Goal: Task Accomplishment & Management: Manage account settings

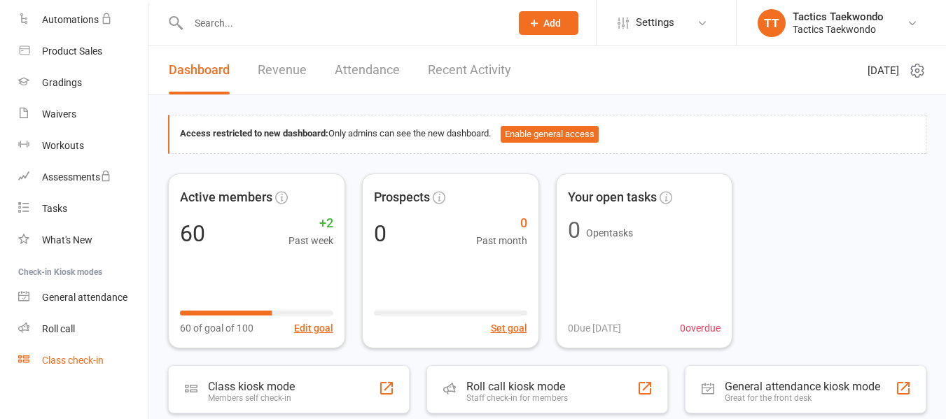
scroll to position [254, 0]
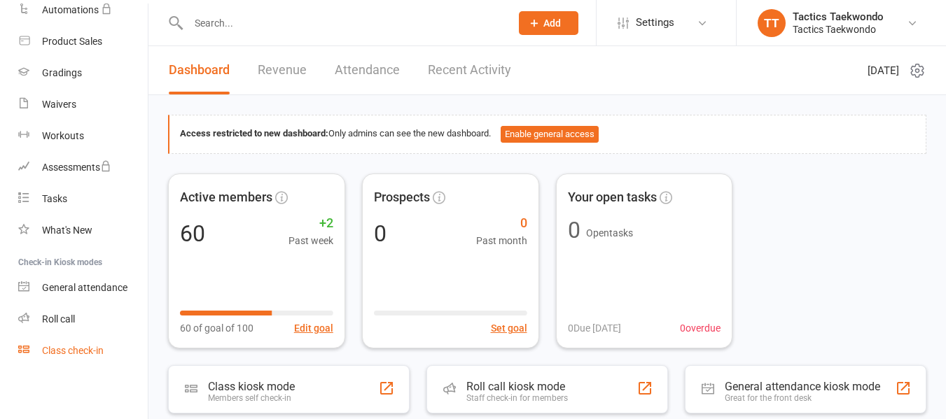
click at [95, 352] on div "Class check-in" at bounding box center [73, 350] width 62 height 11
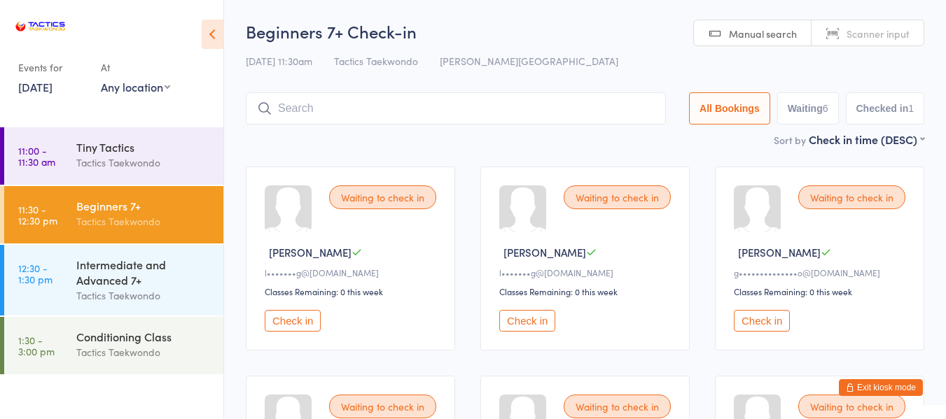
scroll to position [70, 0]
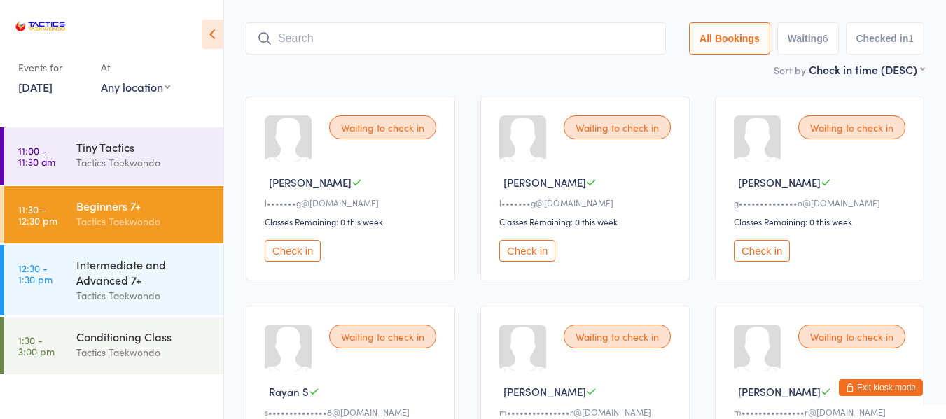
click at [300, 248] on button "Check in" at bounding box center [293, 251] width 56 height 22
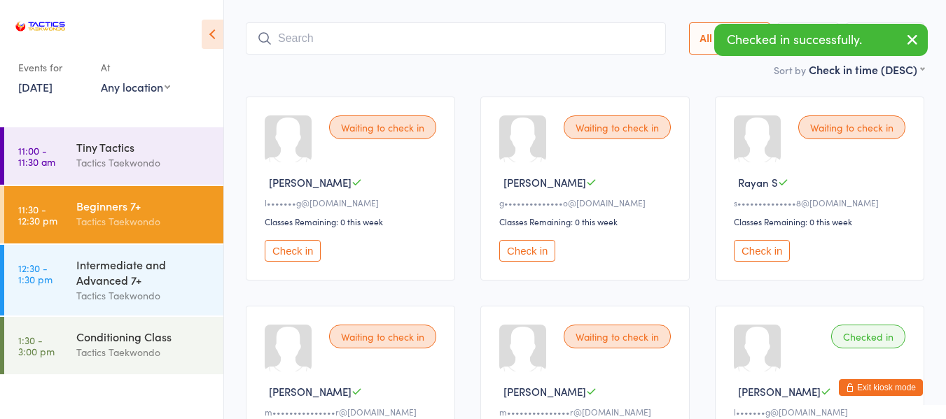
click at [304, 251] on button "Check in" at bounding box center [293, 251] width 56 height 22
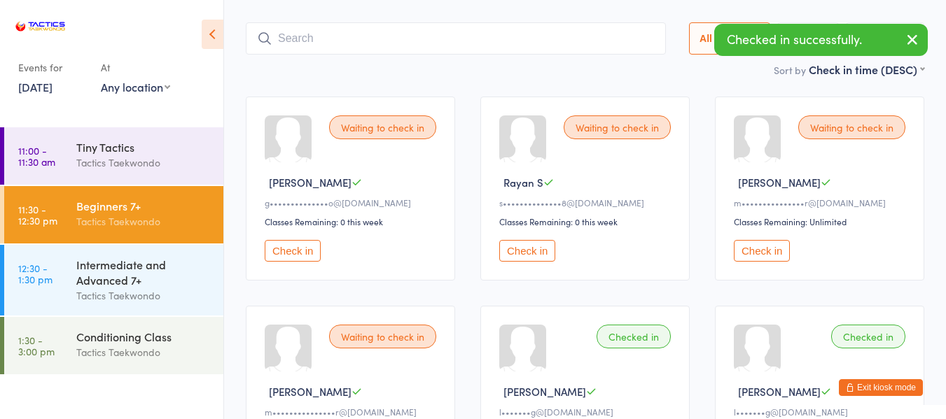
click at [521, 250] on button "Check in" at bounding box center [527, 251] width 56 height 22
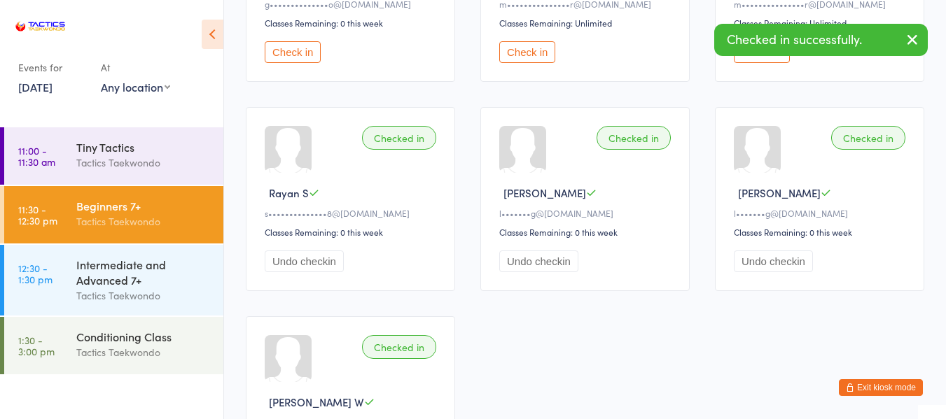
scroll to position [280, 0]
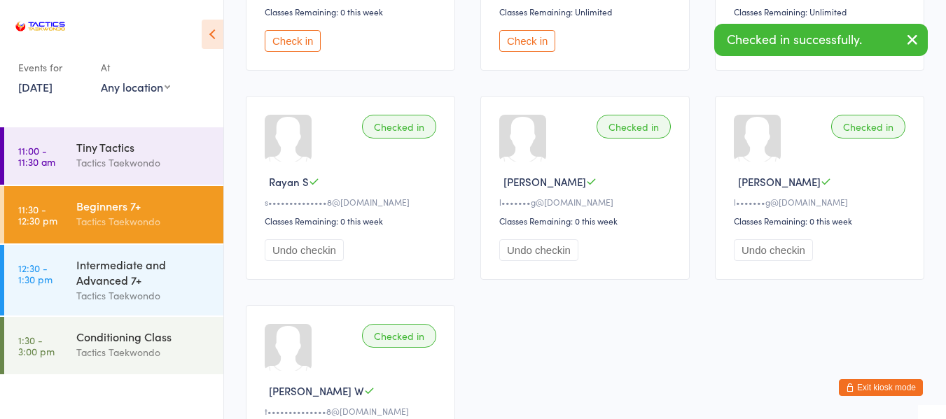
click at [33, 85] on link "11 Oct, 2025" at bounding box center [35, 86] width 34 height 15
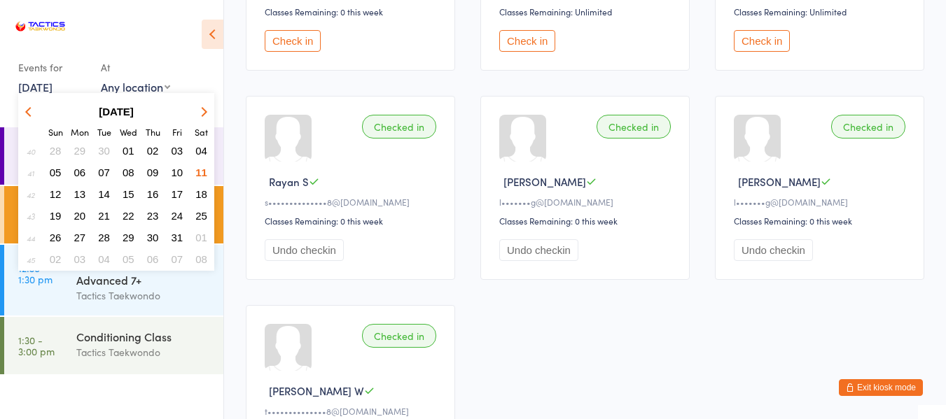
click at [175, 172] on span "10" at bounding box center [178, 173] width 12 height 12
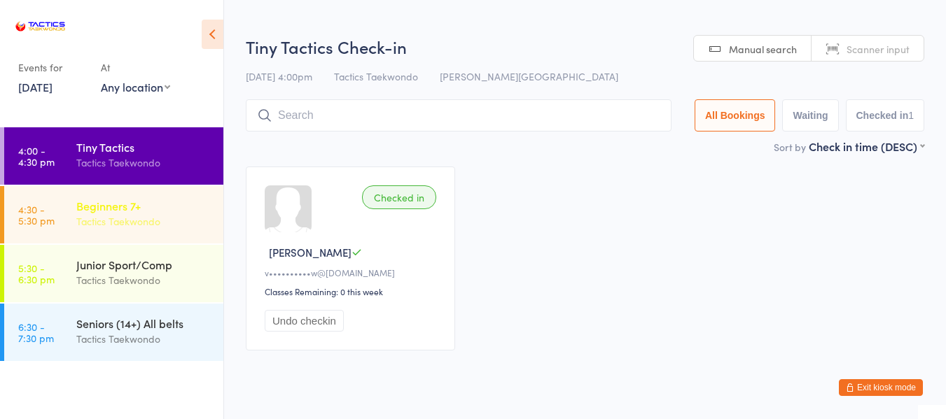
click at [169, 200] on div "Beginners 7+" at bounding box center [143, 205] width 135 height 15
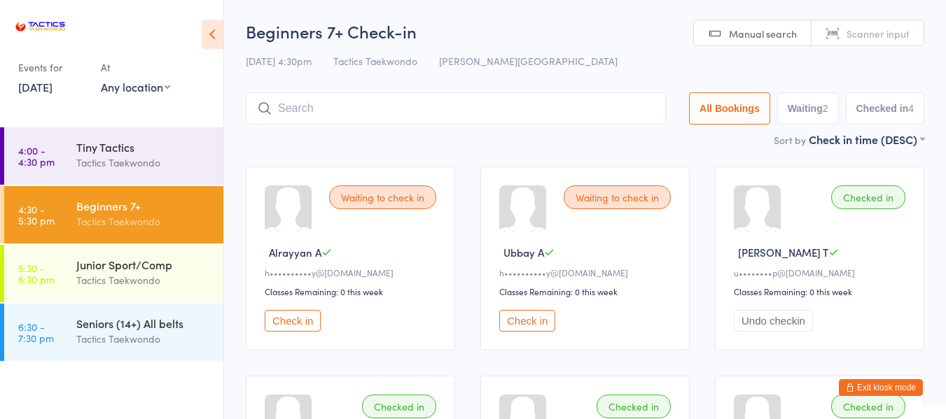
click at [305, 324] on button "Check in" at bounding box center [293, 321] width 56 height 22
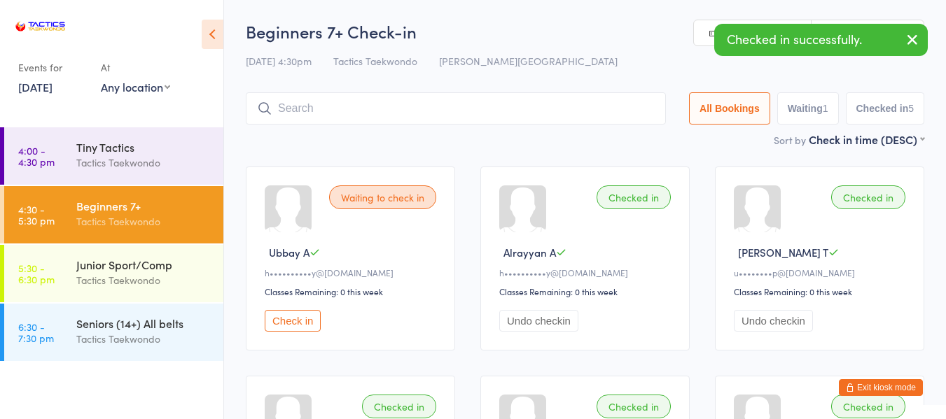
click at [305, 323] on button "Check in" at bounding box center [293, 321] width 56 height 22
click at [39, 91] on link "10 Oct, 2025" at bounding box center [35, 86] width 34 height 15
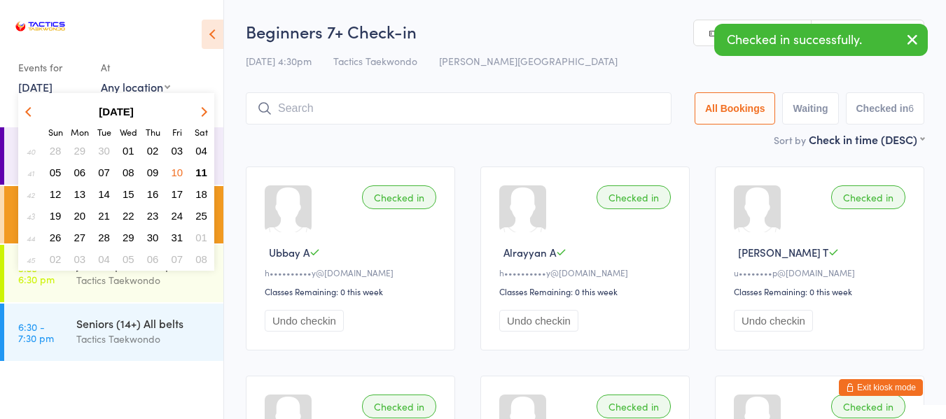
click at [150, 169] on span "09" at bounding box center [153, 173] width 12 height 12
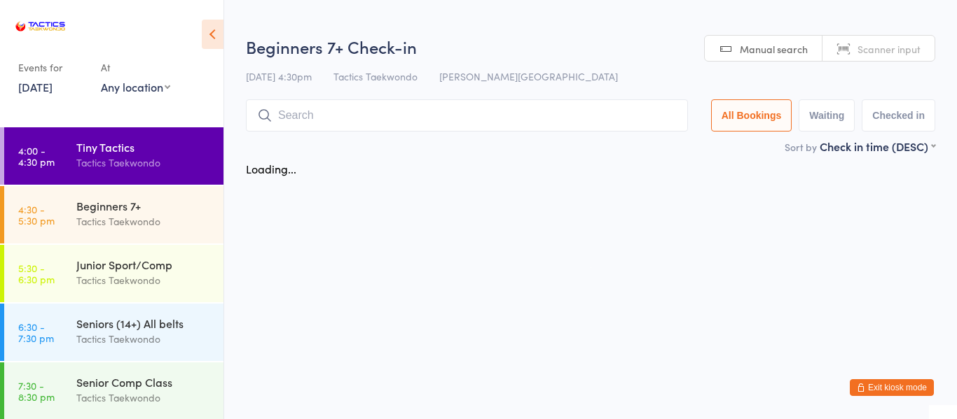
click at [148, 156] on div "Tactics Taekwondo" at bounding box center [143, 163] width 135 height 16
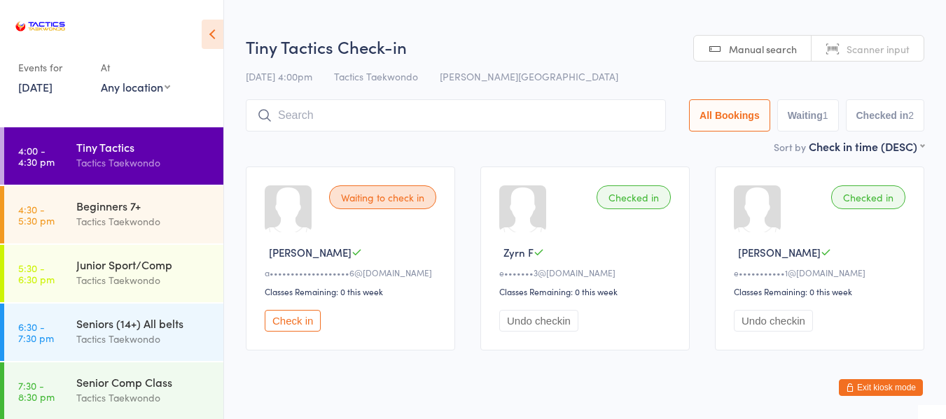
click at [53, 88] on link "9 Oct, 2025" at bounding box center [35, 86] width 34 height 15
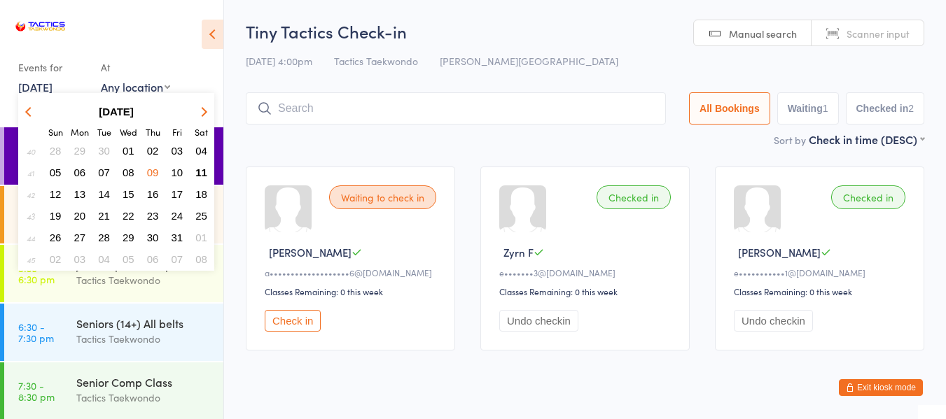
click at [178, 170] on span "10" at bounding box center [178, 173] width 12 height 12
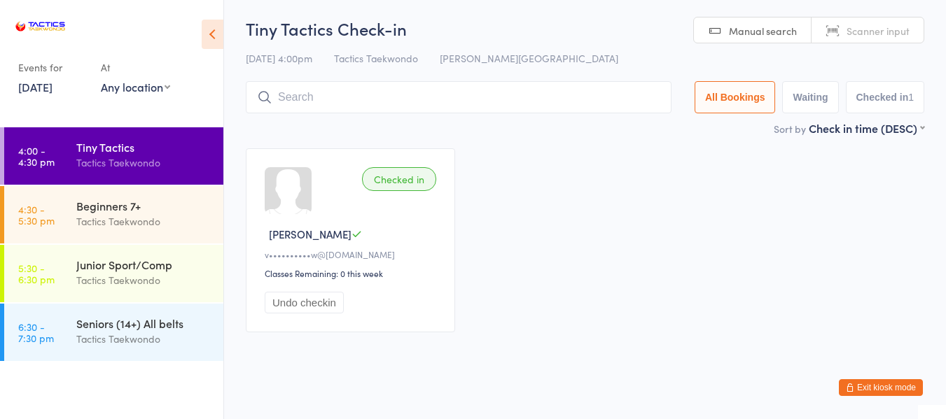
scroll to position [29, 0]
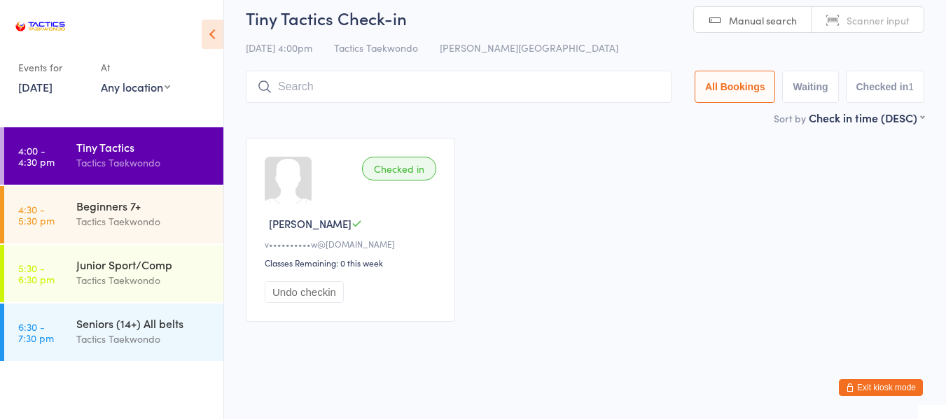
click at [53, 82] on link "10 Oct, 2025" at bounding box center [35, 86] width 34 height 15
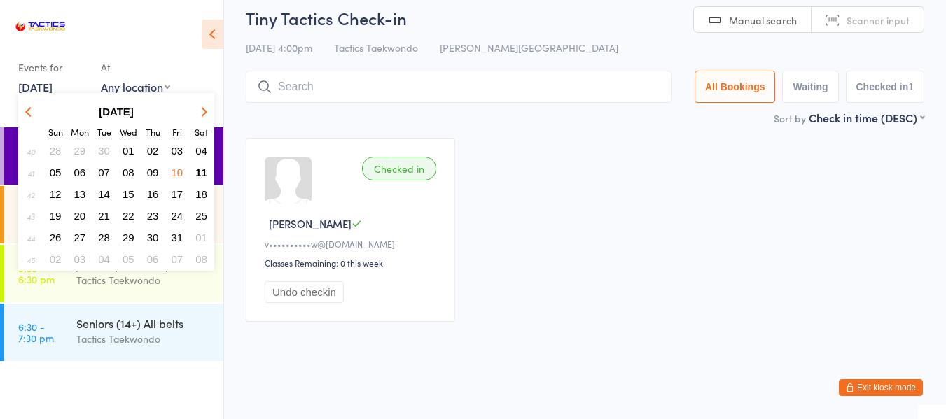
scroll to position [13, 0]
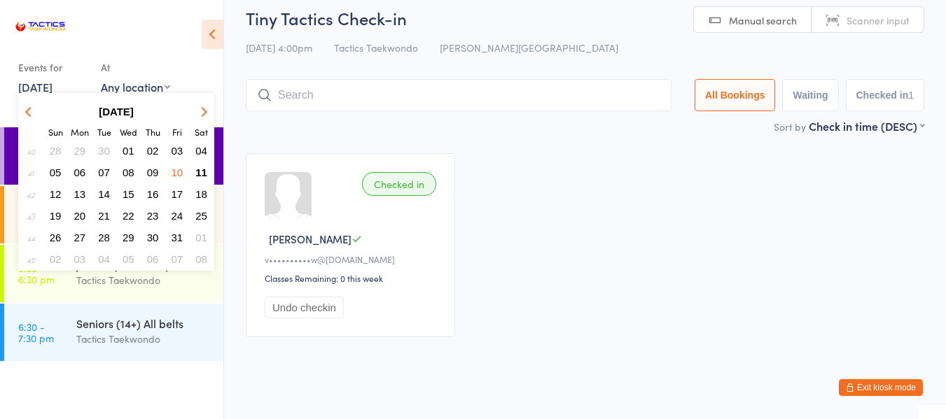
click at [200, 172] on span "11" at bounding box center [201, 173] width 12 height 12
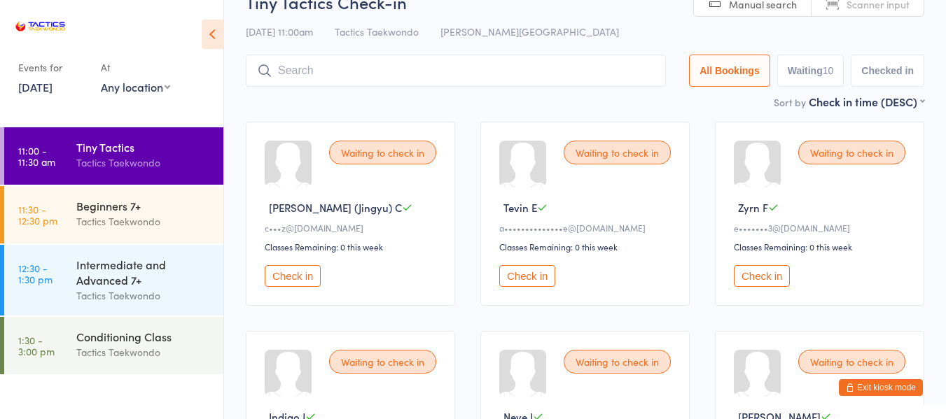
scroll to position [70, 0]
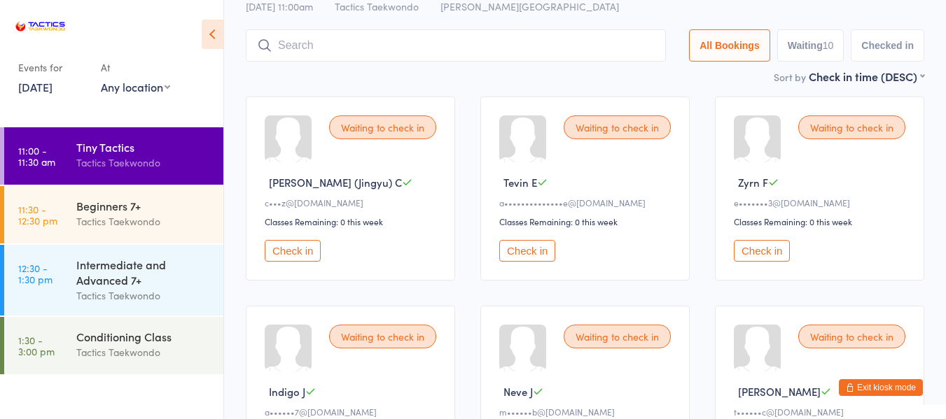
click at [311, 257] on button "Check in" at bounding box center [293, 251] width 56 height 22
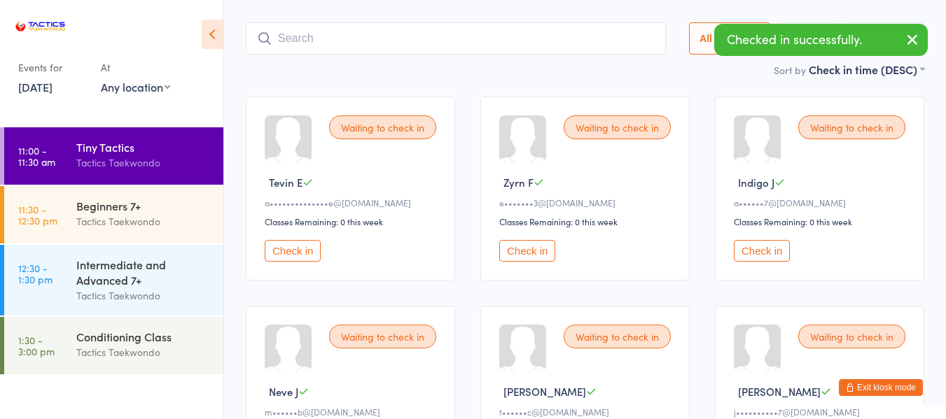
click at [541, 250] on button "Check in" at bounding box center [527, 251] width 56 height 22
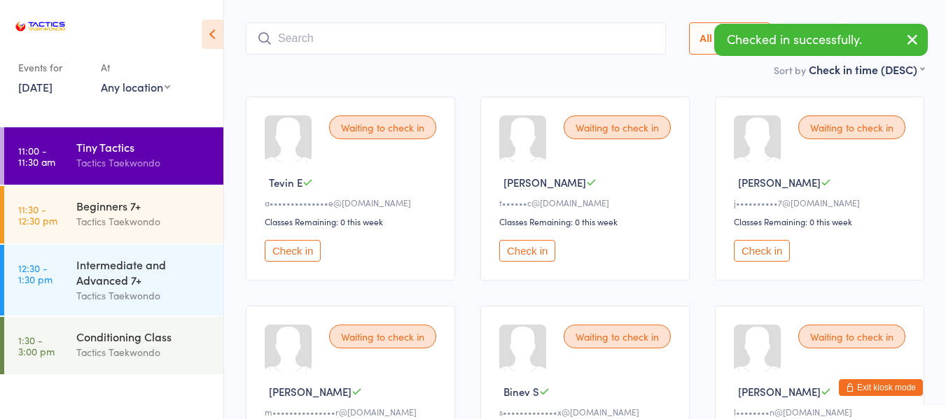
click at [541, 250] on button "Check in" at bounding box center [527, 251] width 56 height 22
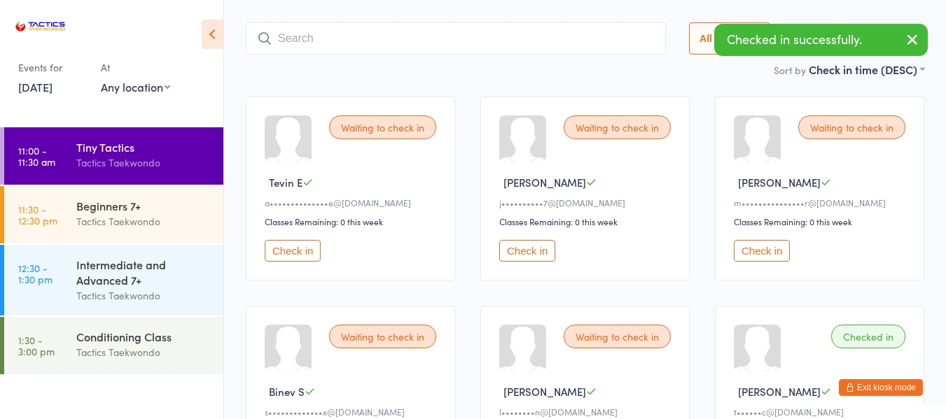
click at [541, 250] on button "Check in" at bounding box center [527, 251] width 56 height 22
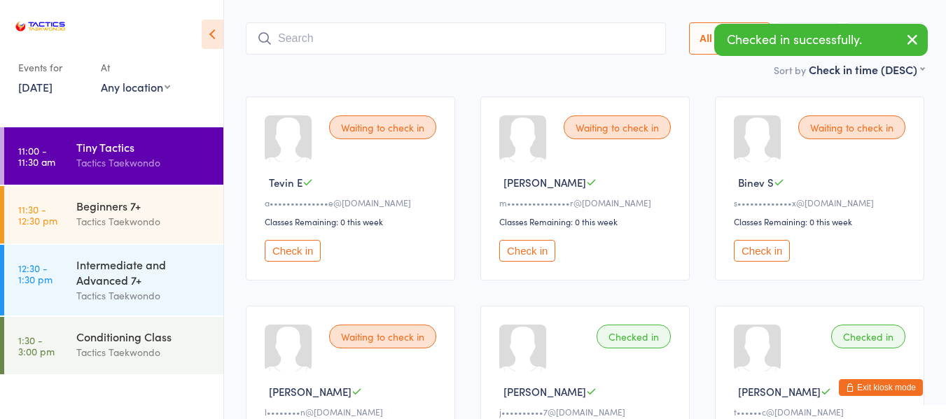
click at [541, 250] on button "Check in" at bounding box center [527, 251] width 56 height 22
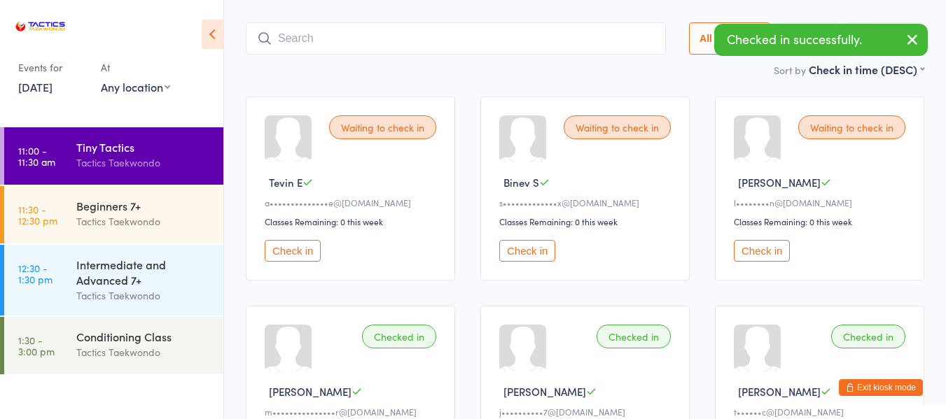
click at [541, 250] on button "Check in" at bounding box center [527, 251] width 56 height 22
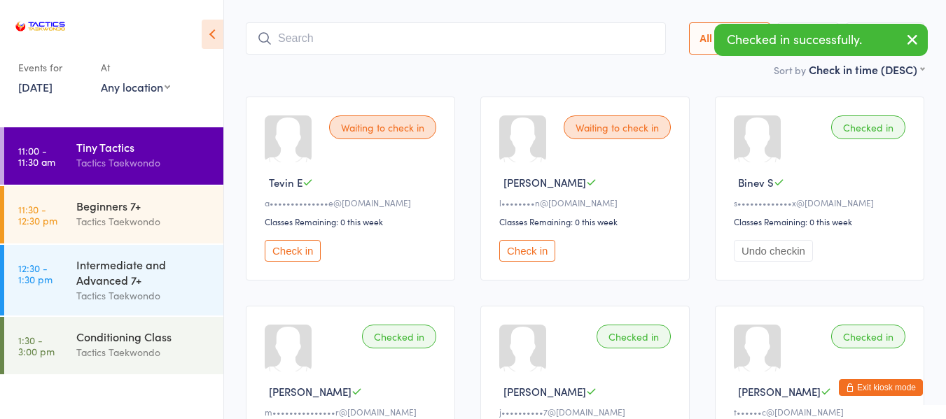
click at [541, 250] on button "Check in" at bounding box center [527, 251] width 56 height 22
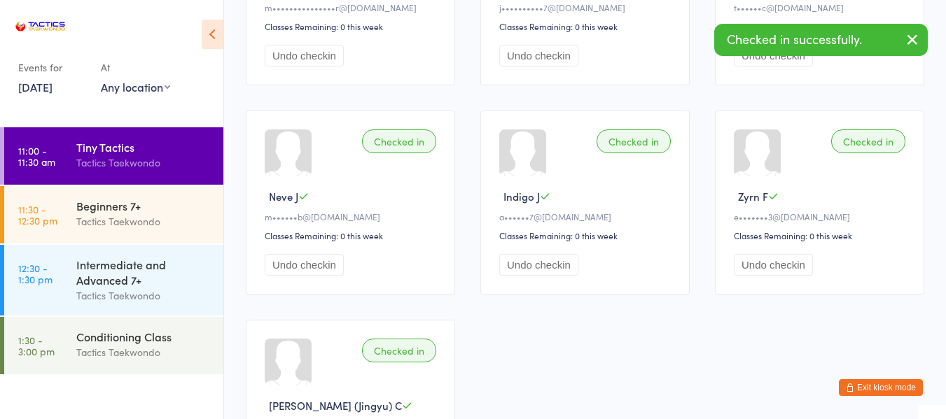
scroll to position [490, 0]
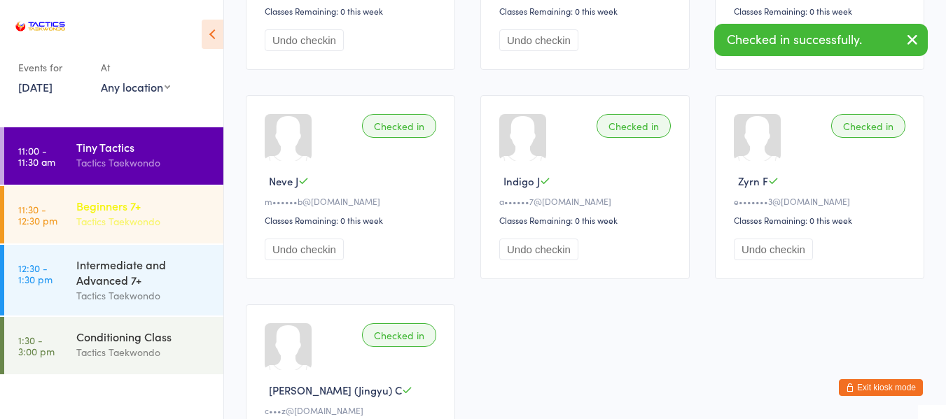
click at [160, 216] on div "Tactics Taekwondo" at bounding box center [143, 222] width 135 height 16
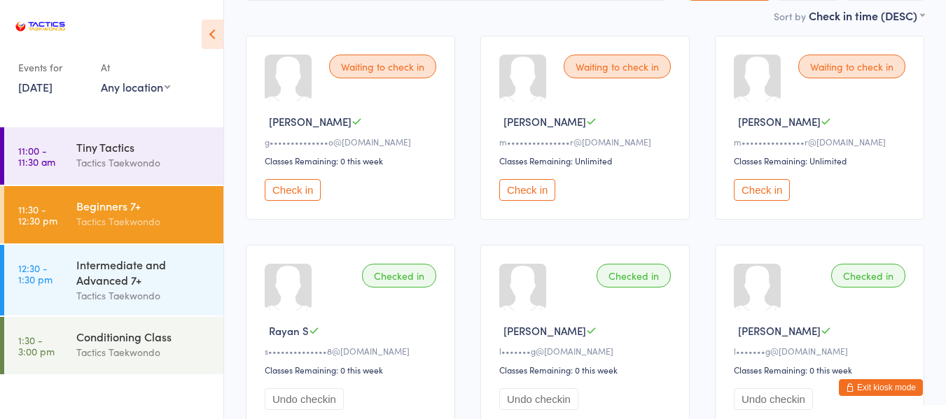
scroll to position [210, 0]
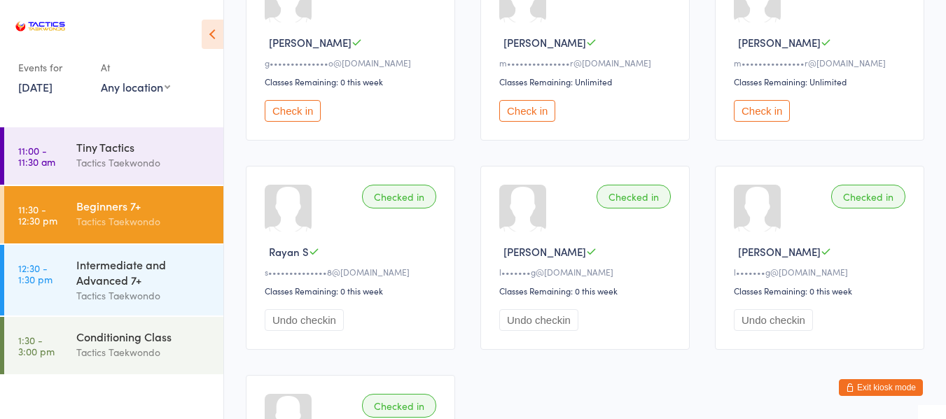
drag, startPoint x: 567, startPoint y: 166, endPoint x: 462, endPoint y: 171, distance: 105.2
click at [462, 171] on div "Waiting to check in Miles S g••••••••••••••o@gmail.com Classes Remaining: 0 thi…" at bounding box center [585, 258] width 704 height 628
click at [894, 385] on button "Exit kiosk mode" at bounding box center [881, 388] width 84 height 17
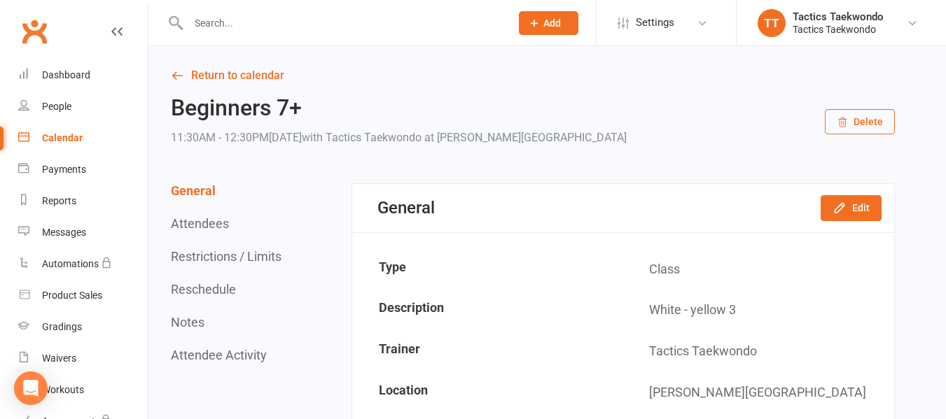
click at [326, 25] on input "text" at bounding box center [342, 23] width 317 height 20
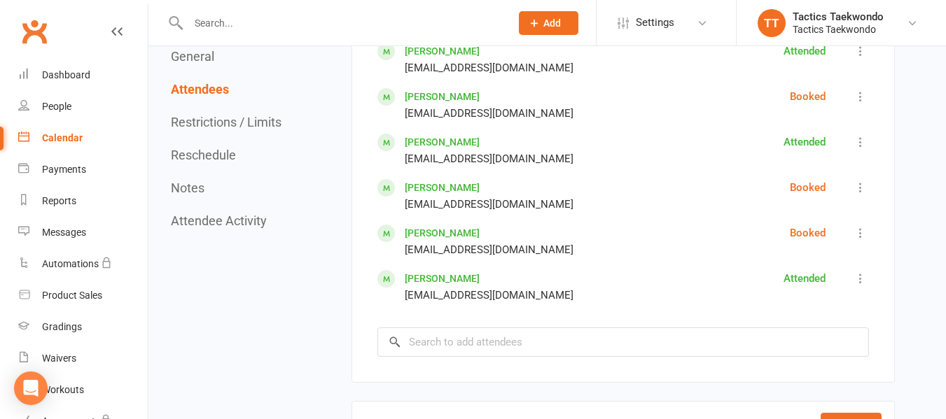
scroll to position [840, 0]
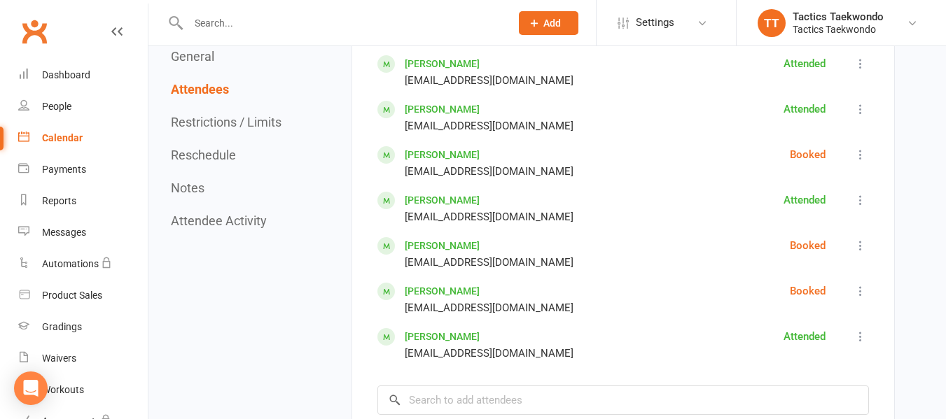
click at [858, 158] on icon at bounding box center [861, 155] width 14 height 14
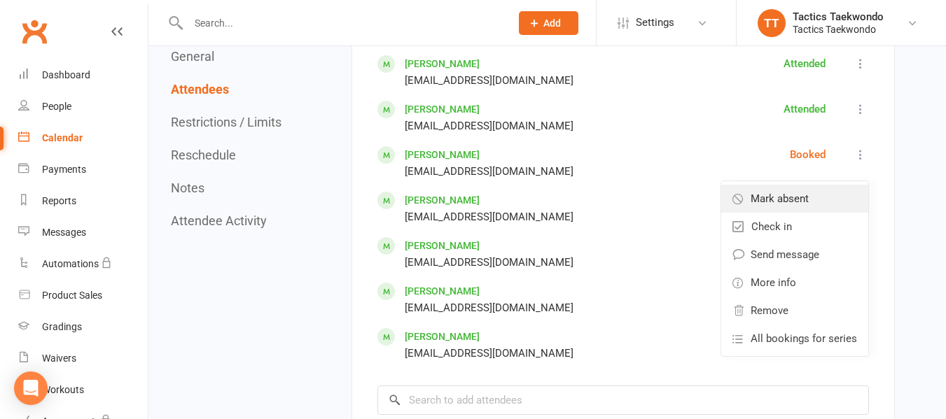
click at [809, 200] on span "Mark absent" at bounding box center [780, 198] width 58 height 17
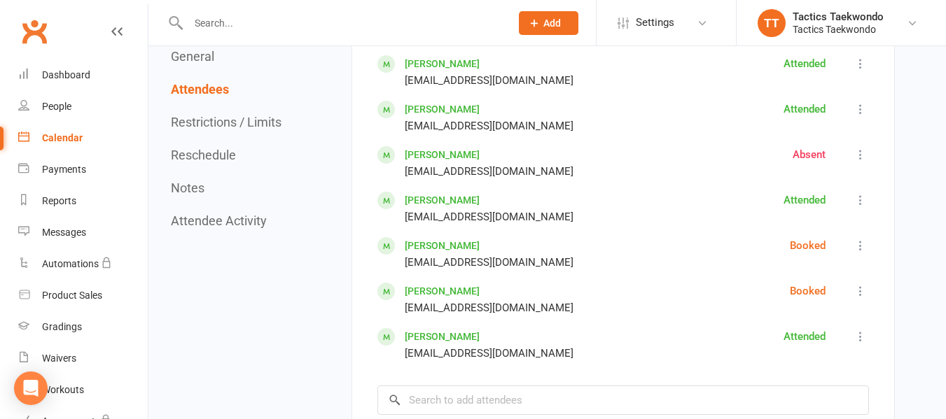
click at [233, 22] on input "text" at bounding box center [342, 23] width 317 height 20
type input "k"
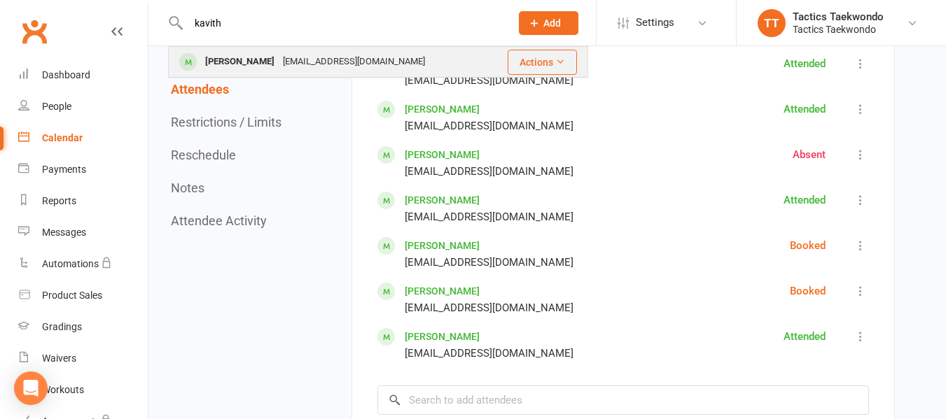
type input "kavith"
click at [251, 69] on div "Kavith Devshritha Wickramasooriya" at bounding box center [240, 62] width 78 height 20
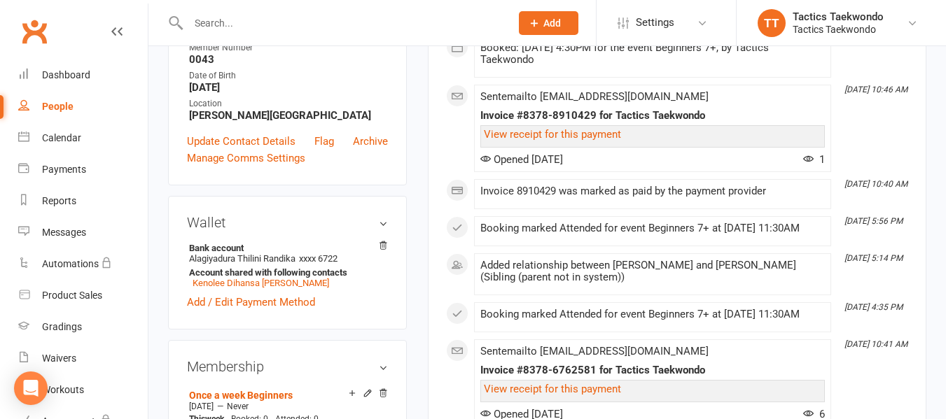
scroll to position [350, 0]
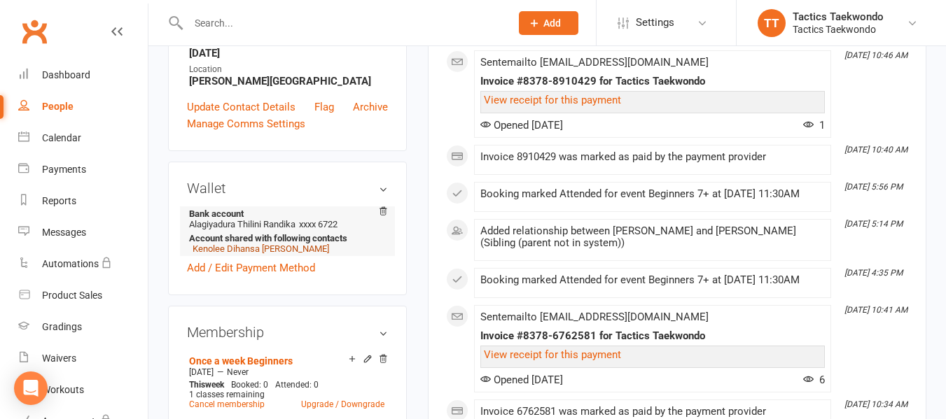
click at [202, 254] on link "Kenolee Dihansa Wickramasooriya" at bounding box center [261, 249] width 137 height 11
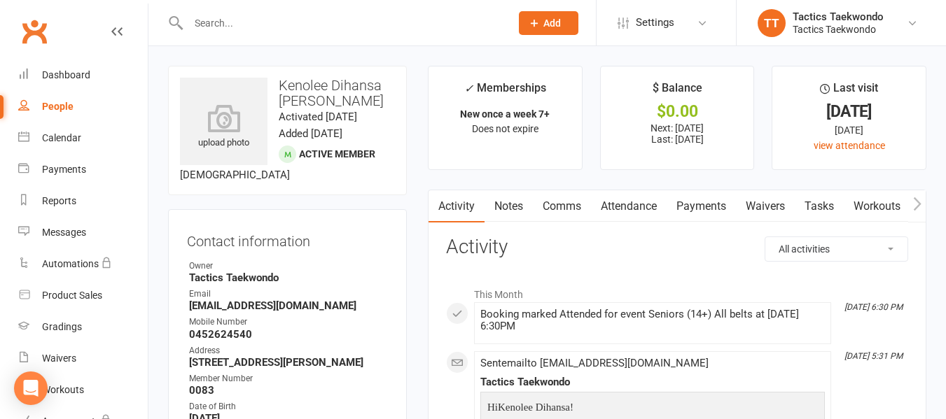
click at [620, 201] on link "Attendance" at bounding box center [629, 206] width 76 height 32
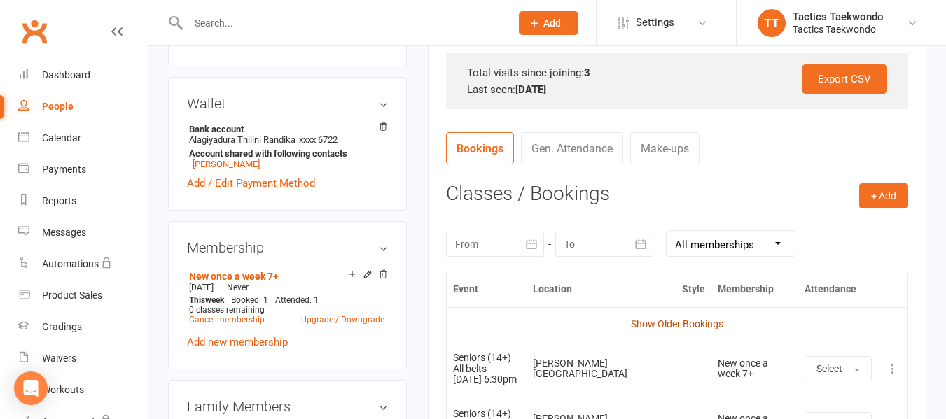
scroll to position [490, 0]
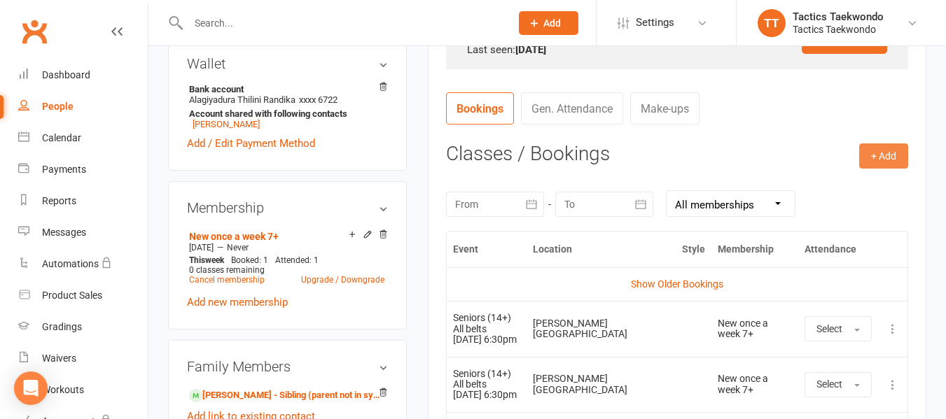
click at [880, 162] on button "+ Add" at bounding box center [883, 156] width 49 height 25
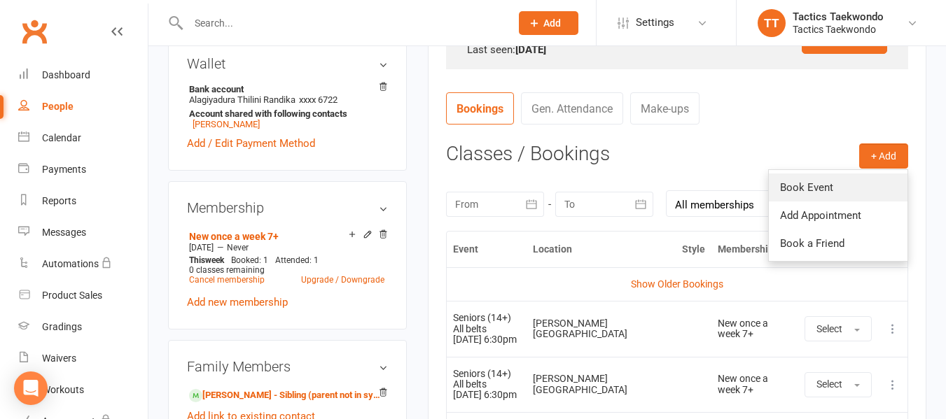
click at [825, 190] on link "Book Event" at bounding box center [838, 188] width 139 height 28
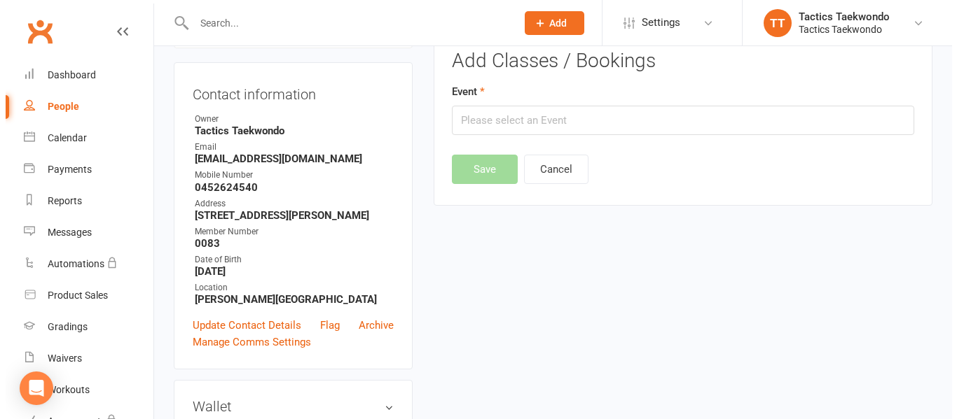
scroll to position [120, 0]
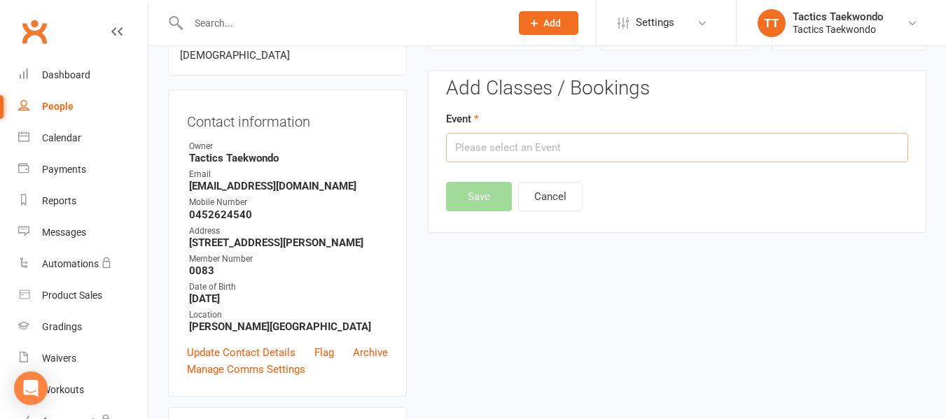
click at [590, 154] on input "text" at bounding box center [677, 147] width 462 height 29
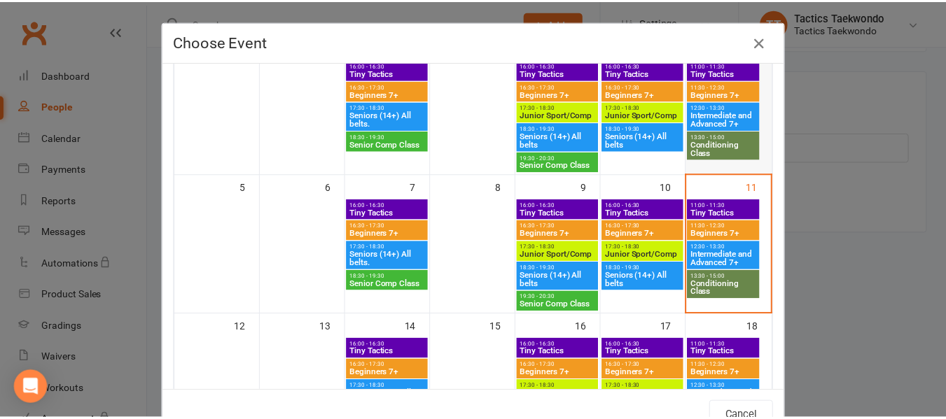
scroll to position [140, 0]
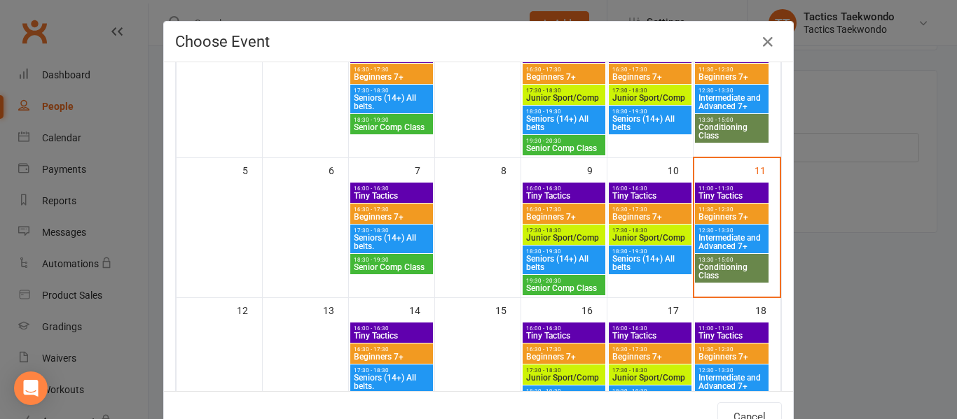
click at [708, 218] on span "Beginners 7+" at bounding box center [732, 217] width 68 height 8
type input "Beginners 7+ - Oct 11, 2025 11:30:00 AM"
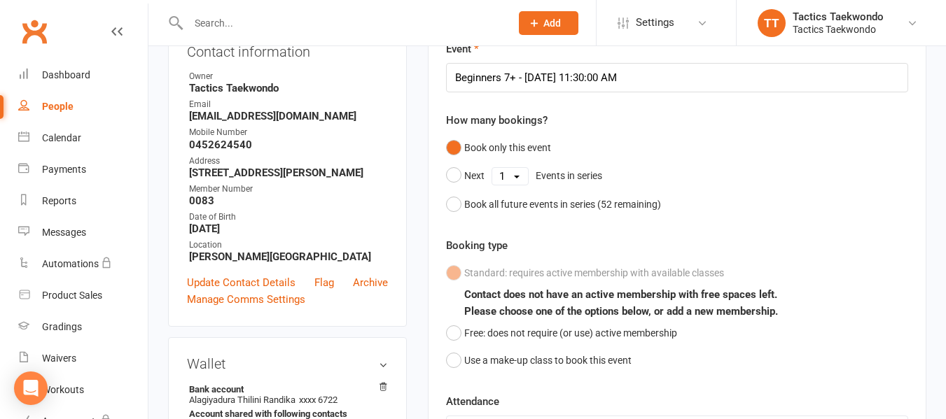
scroll to position [260, 0]
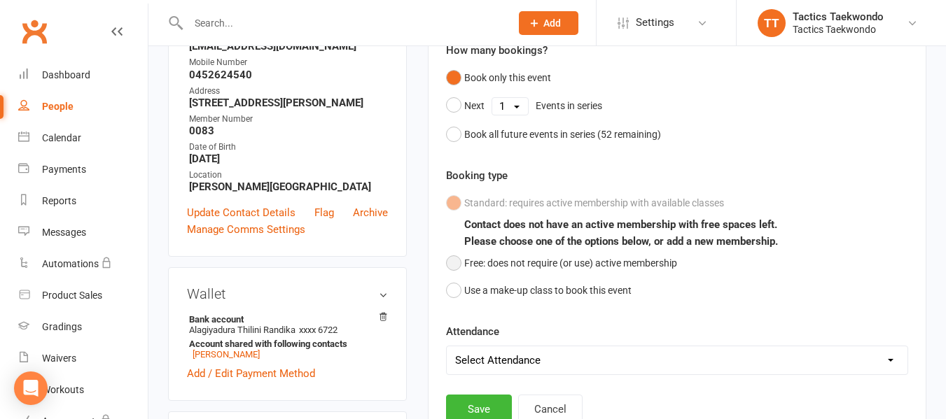
click at [457, 266] on button "Free: does not require (or use) active membership" at bounding box center [561, 263] width 231 height 27
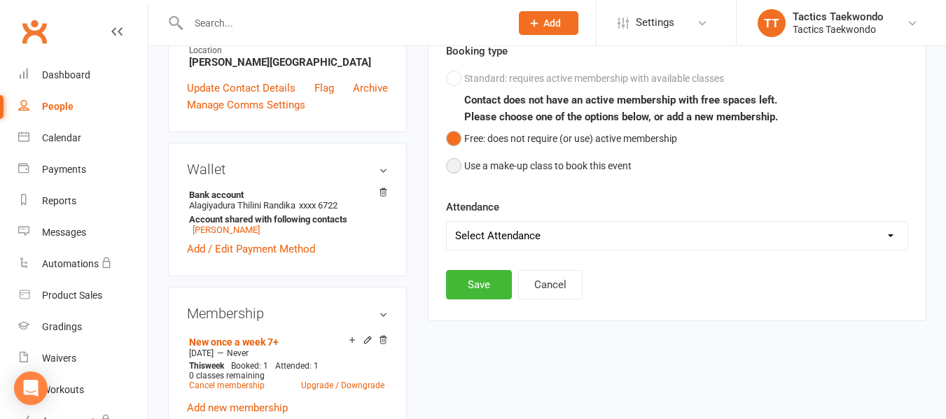
scroll to position [400, 0]
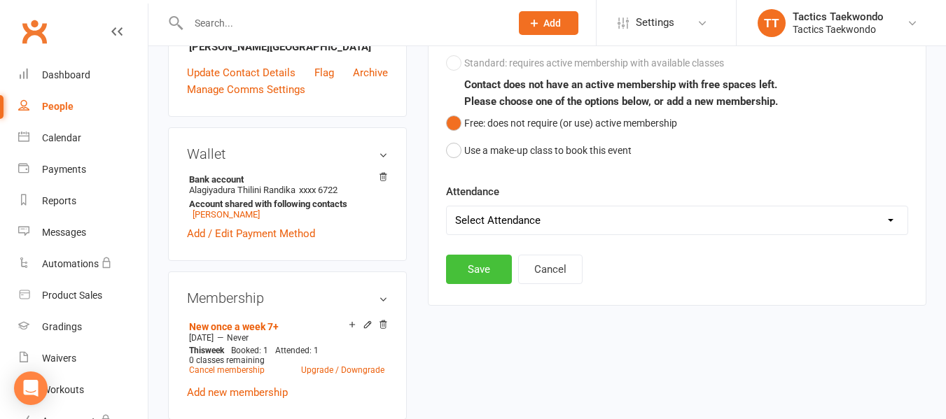
click at [483, 274] on button "Save" at bounding box center [479, 269] width 66 height 29
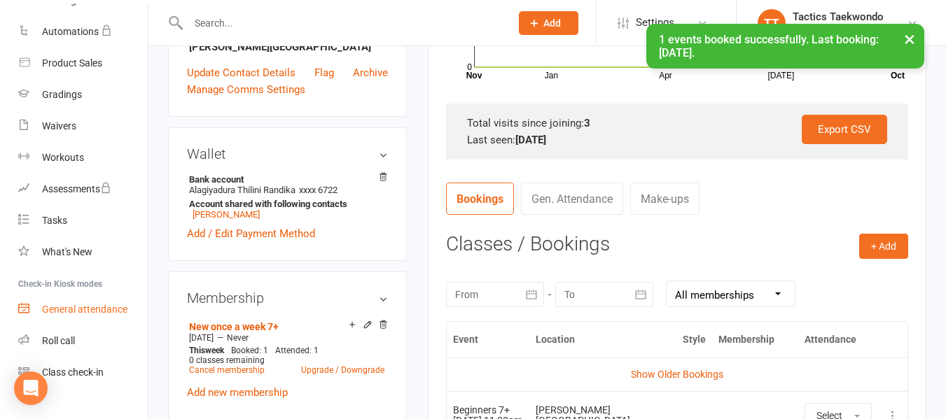
scroll to position [254, 0]
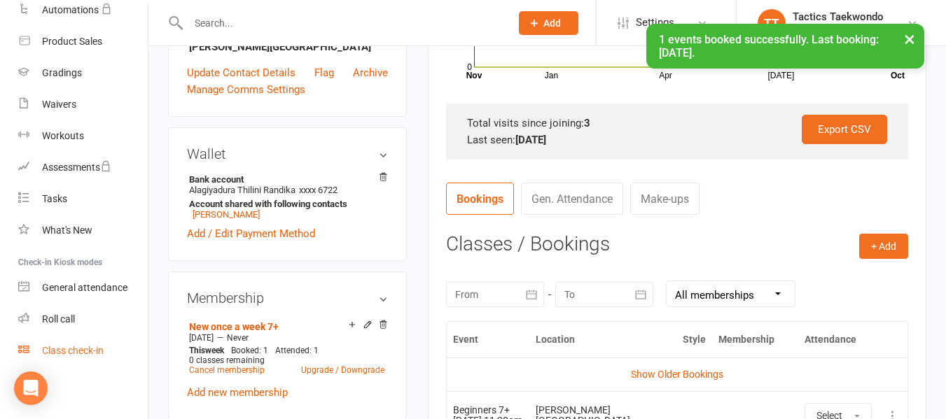
click at [74, 351] on div "Class check-in" at bounding box center [73, 350] width 62 height 11
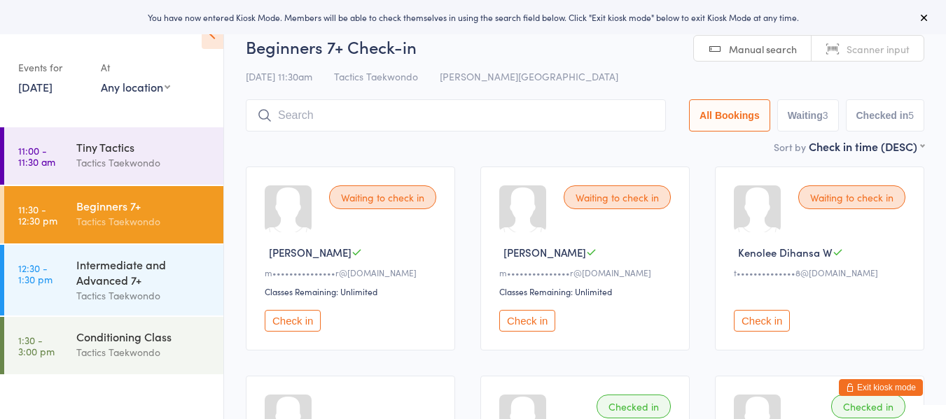
click at [771, 321] on button "Check in" at bounding box center [762, 321] width 56 height 22
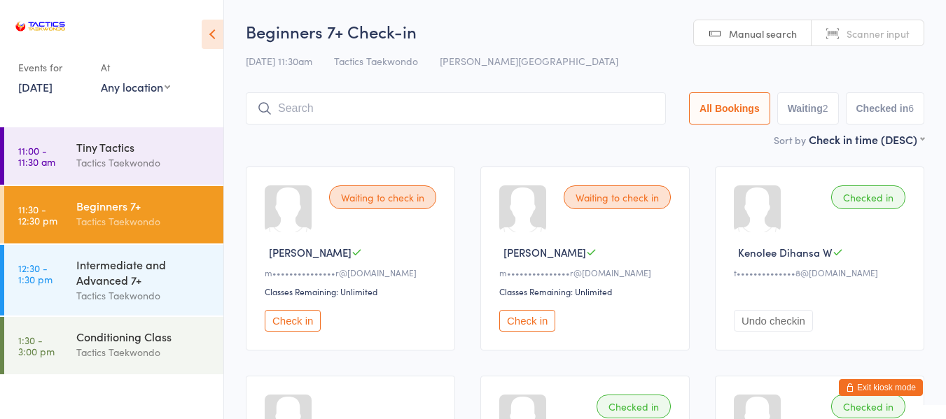
click at [863, 386] on button "Exit kiosk mode" at bounding box center [881, 388] width 84 height 17
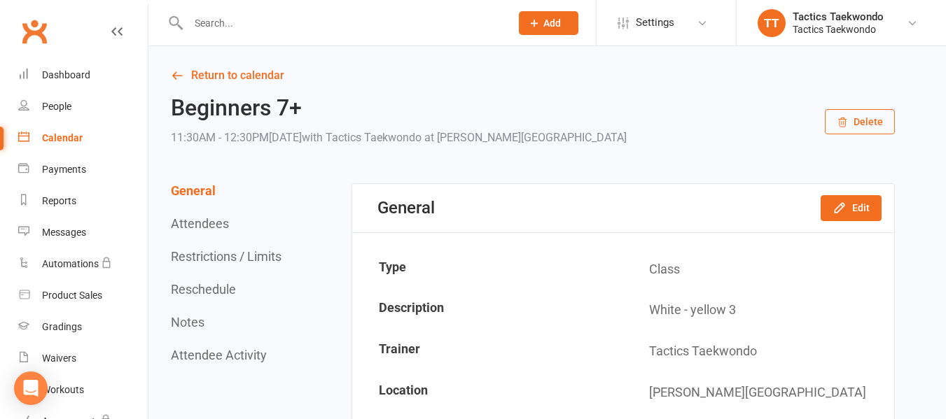
click at [214, 19] on input "text" at bounding box center [342, 23] width 317 height 20
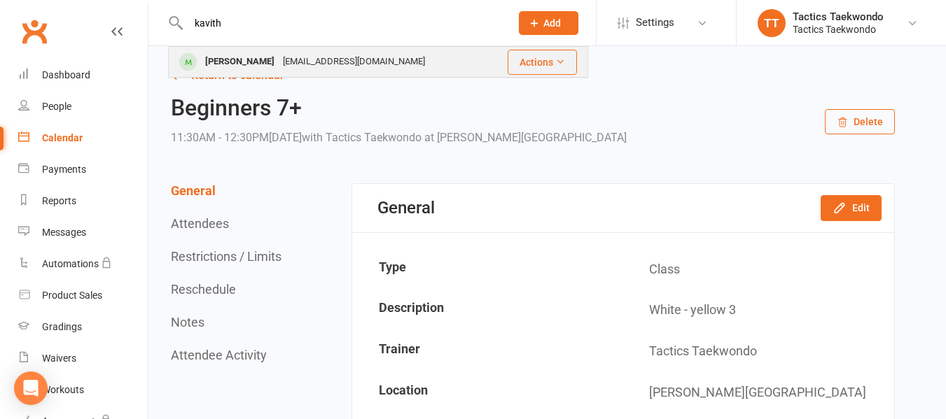
type input "kavith"
click at [241, 59] on div "[PERSON_NAME]" at bounding box center [240, 62] width 78 height 20
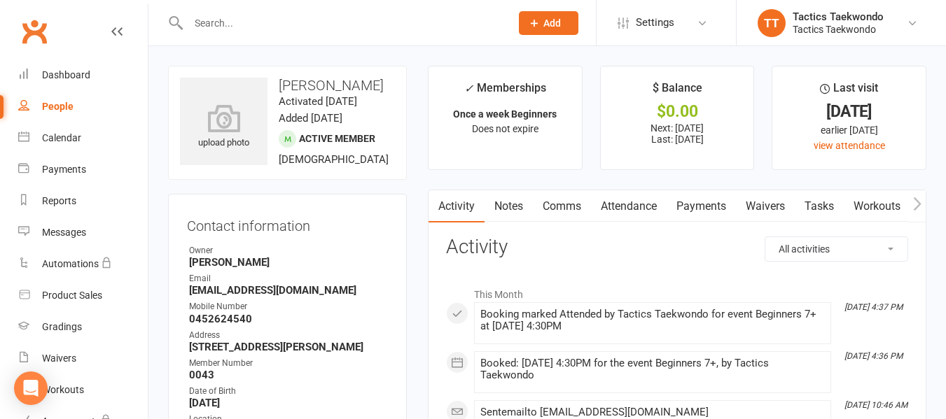
click at [622, 204] on link "Attendance" at bounding box center [629, 206] width 76 height 32
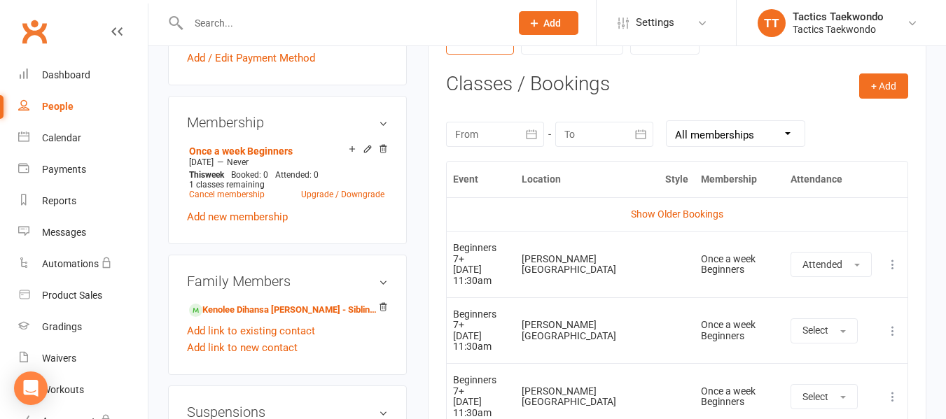
scroll to position [630, 0]
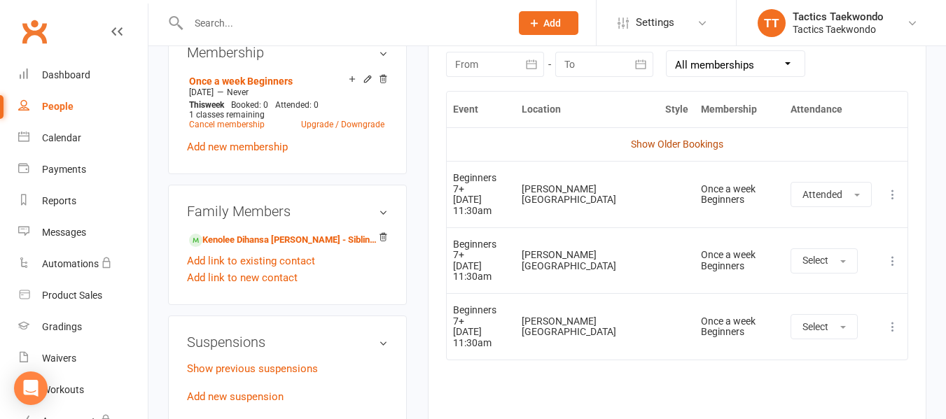
click at [693, 140] on link "Show Older Bookings" at bounding box center [677, 144] width 92 height 11
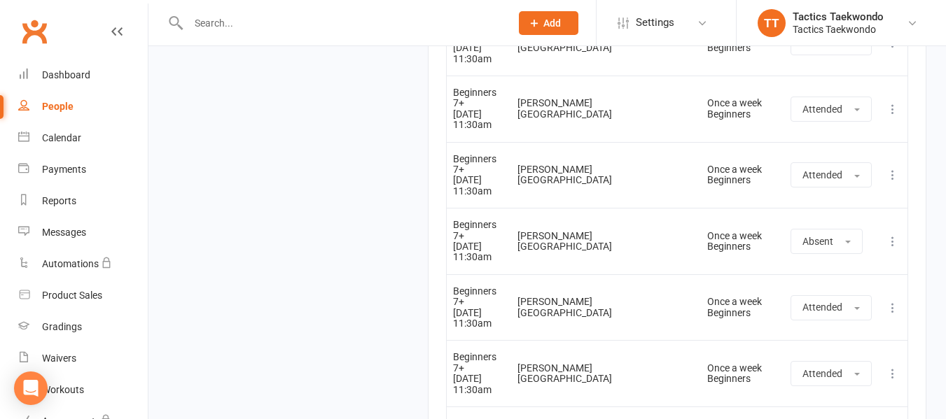
scroll to position [2591, 0]
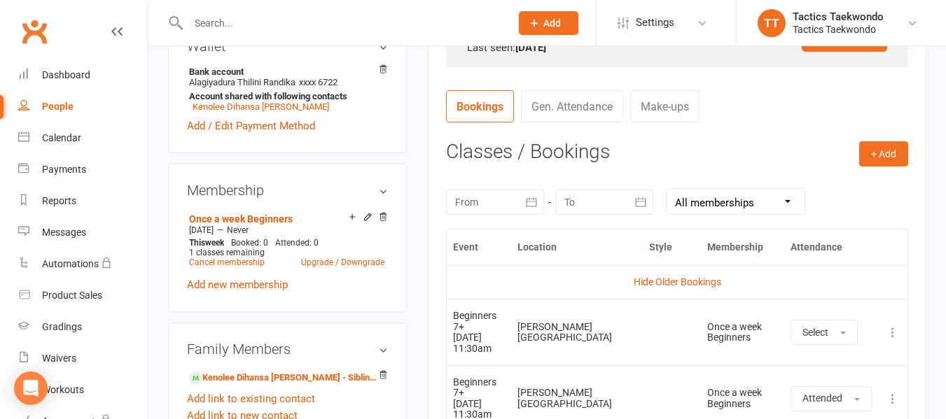
scroll to position [490, 0]
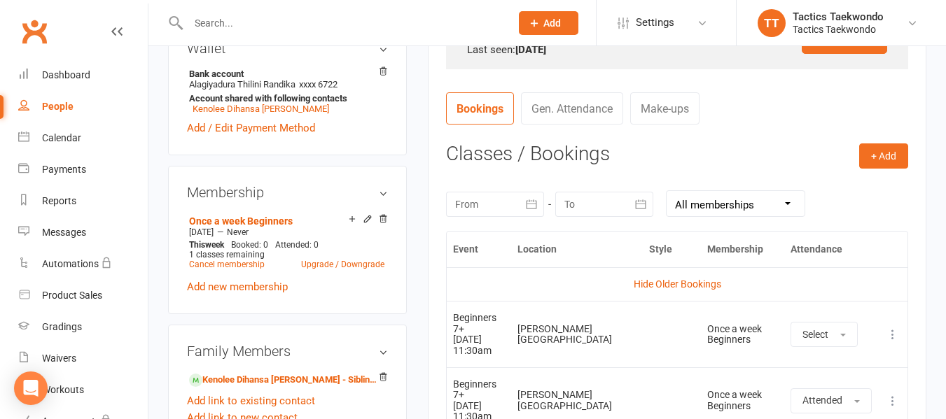
click at [675, 104] on link "Make-ups" at bounding box center [664, 108] width 69 height 32
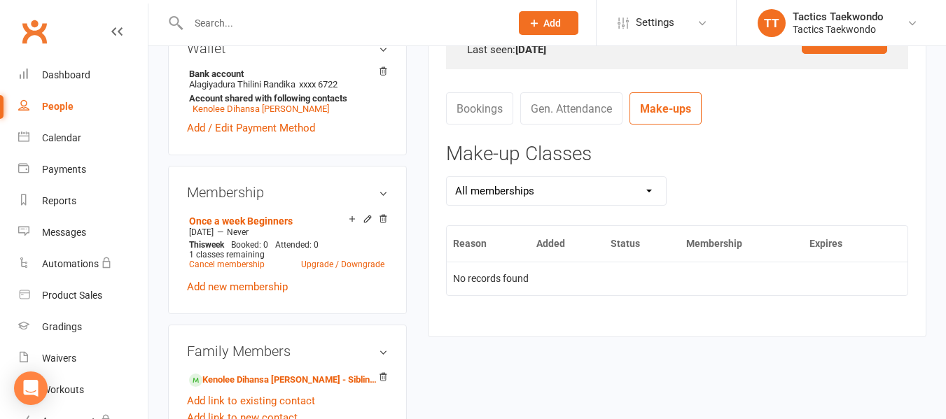
click at [483, 105] on link "Bookings" at bounding box center [479, 108] width 67 height 32
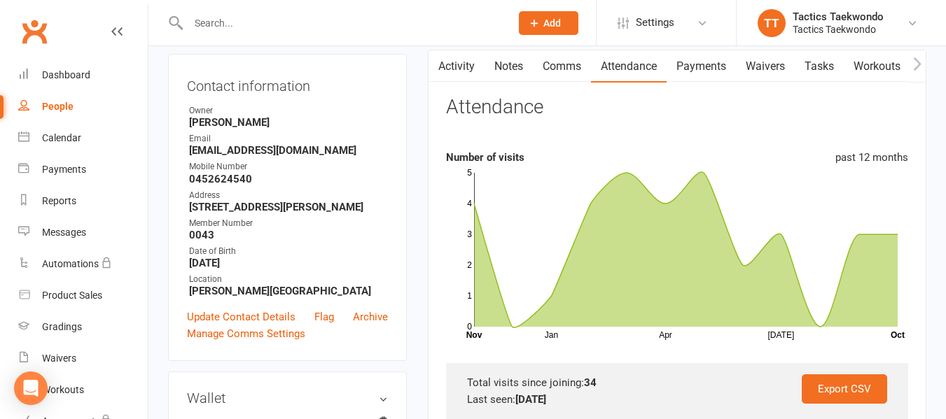
scroll to position [70, 0]
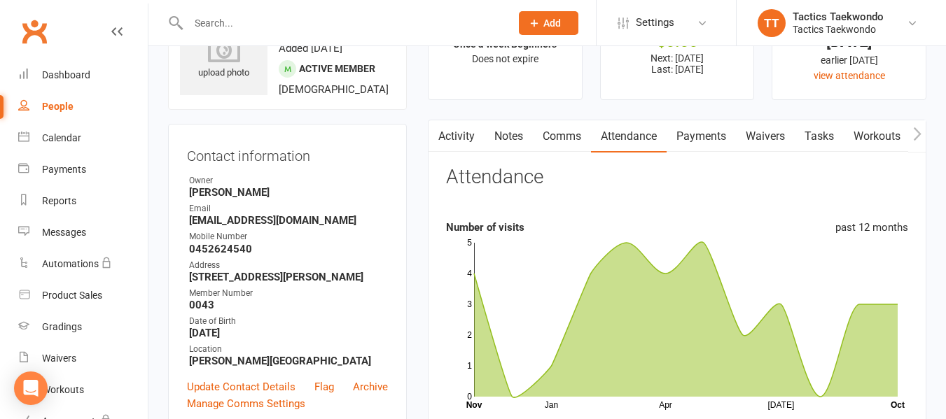
click at [465, 137] on link "Activity" at bounding box center [457, 136] width 56 height 32
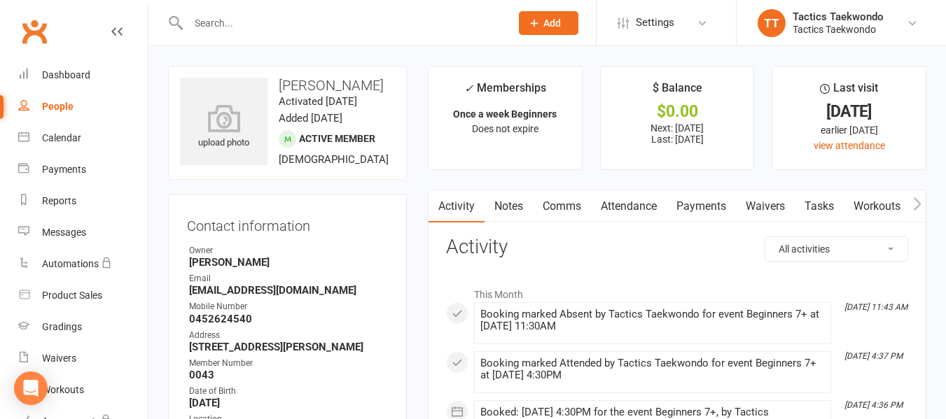
click at [257, 22] on input "text" at bounding box center [342, 23] width 317 height 20
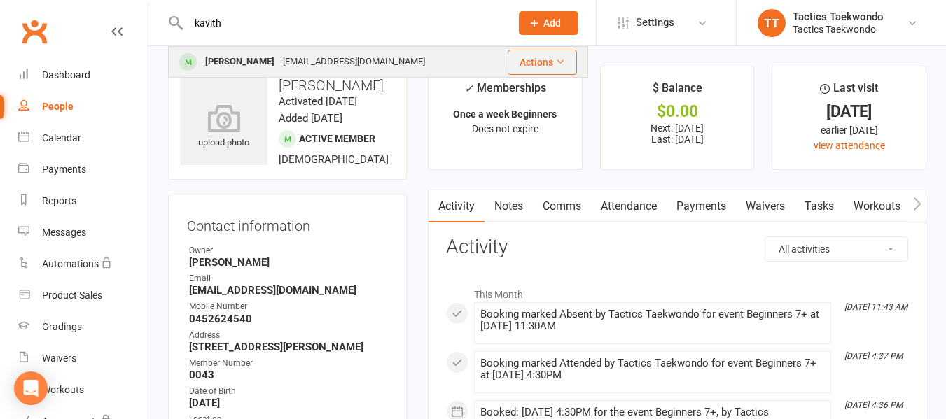
type input "kavith"
click at [257, 60] on div "Kavith Devshritha Wickramasooriya" at bounding box center [240, 62] width 78 height 20
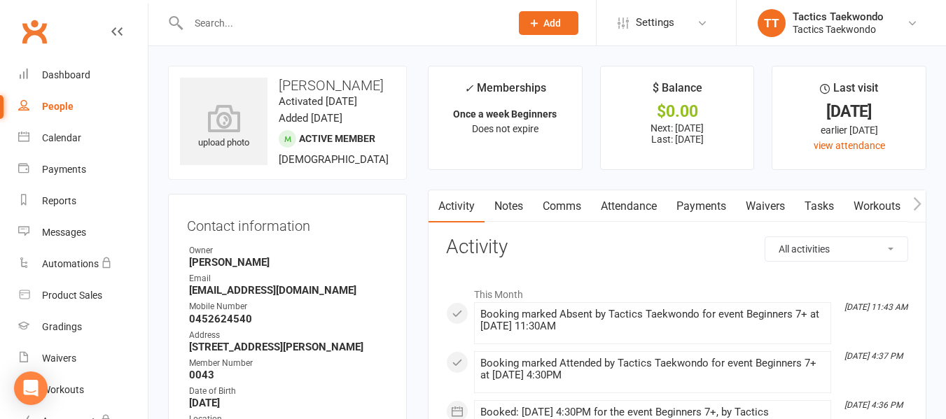
click at [632, 209] on link "Attendance" at bounding box center [629, 206] width 76 height 32
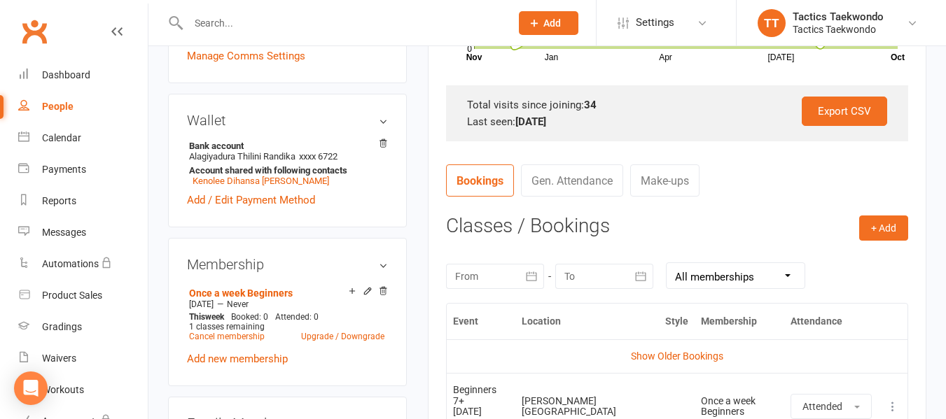
scroll to position [420, 0]
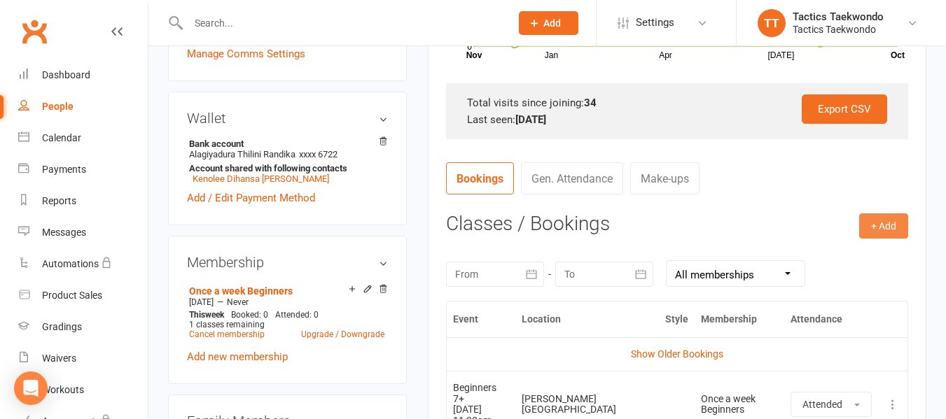
click at [887, 224] on button "+ Add" at bounding box center [883, 226] width 49 height 25
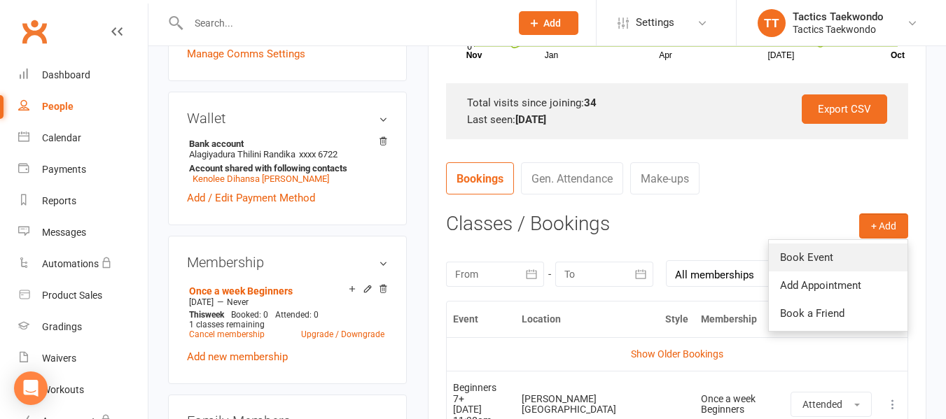
click at [818, 260] on link "Book Event" at bounding box center [838, 258] width 139 height 28
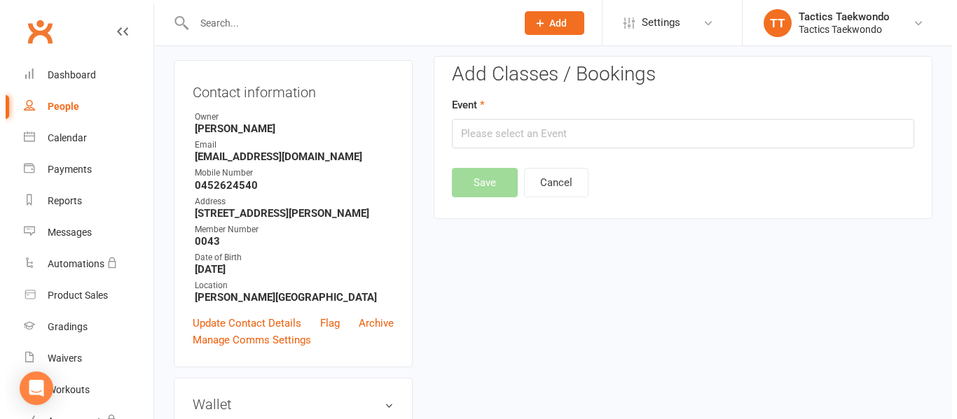
scroll to position [120, 0]
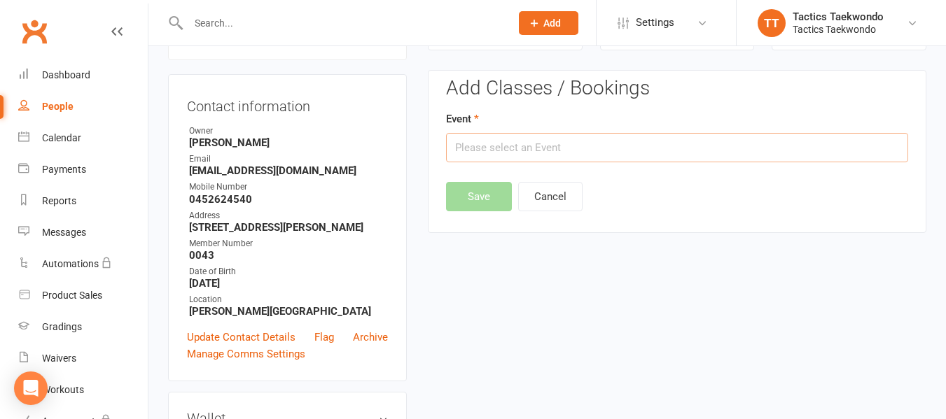
click at [579, 144] on input "text" at bounding box center [677, 147] width 462 height 29
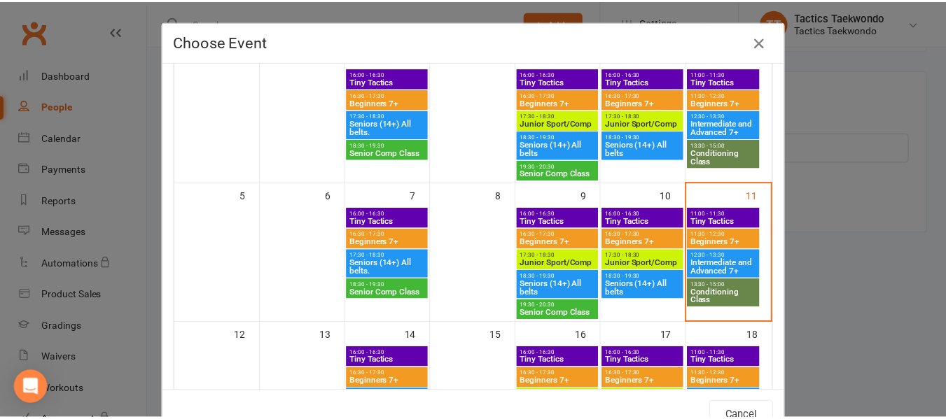
scroll to position [140, 0]
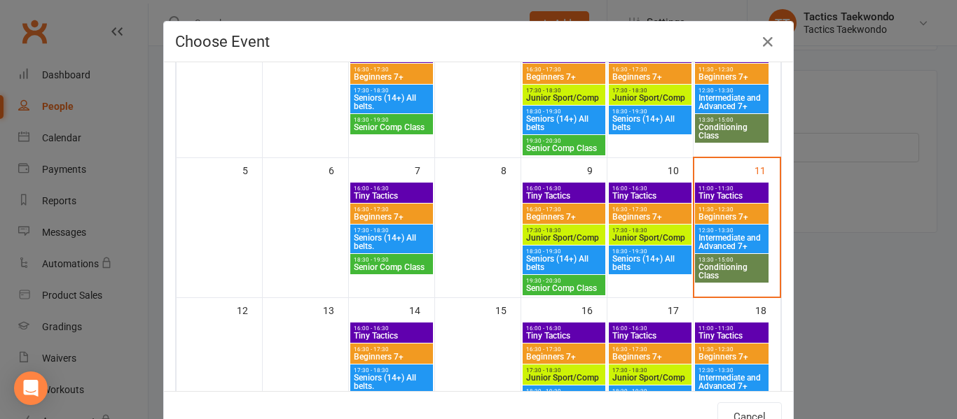
click at [716, 213] on span "Beginners 7+" at bounding box center [732, 217] width 68 height 8
type input "Beginners 7+ - Oct 11, 2025 11:30:00 AM"
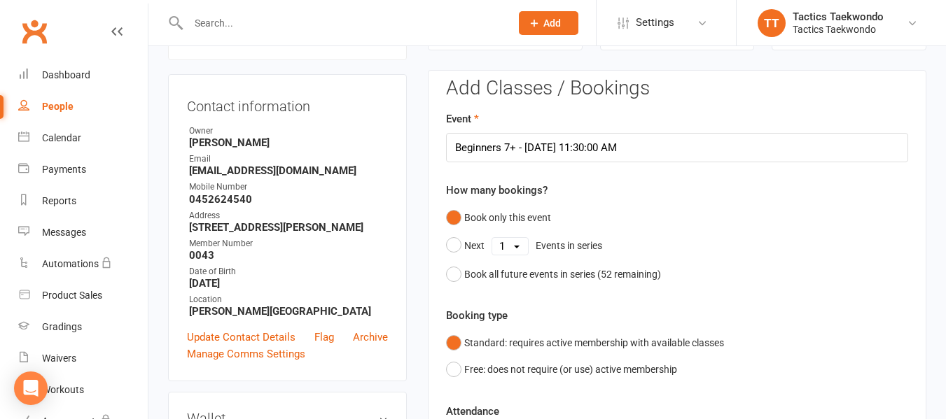
scroll to position [190, 0]
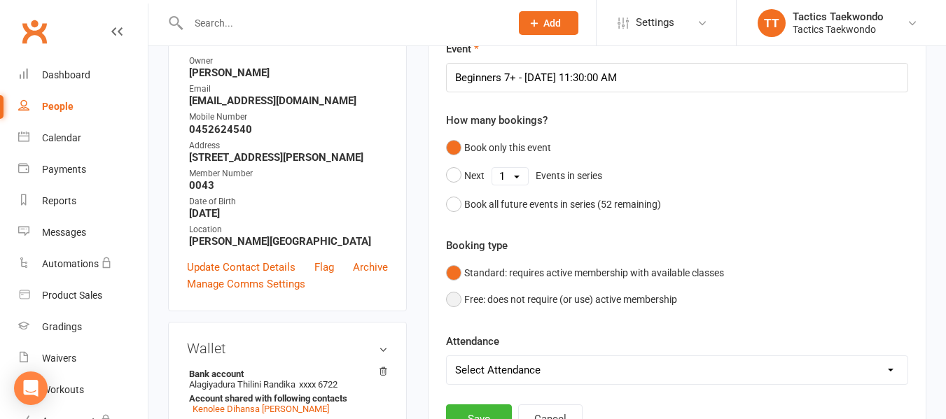
click at [458, 303] on button "Free: does not require (or use) active membership" at bounding box center [561, 299] width 231 height 27
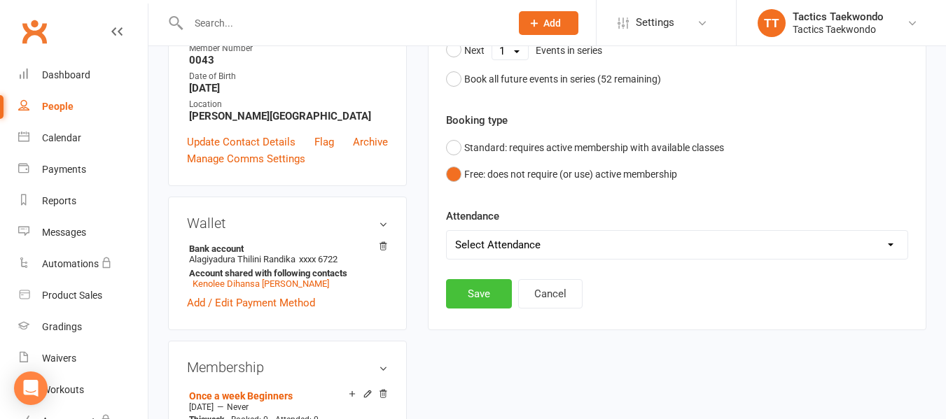
scroll to position [330, 0]
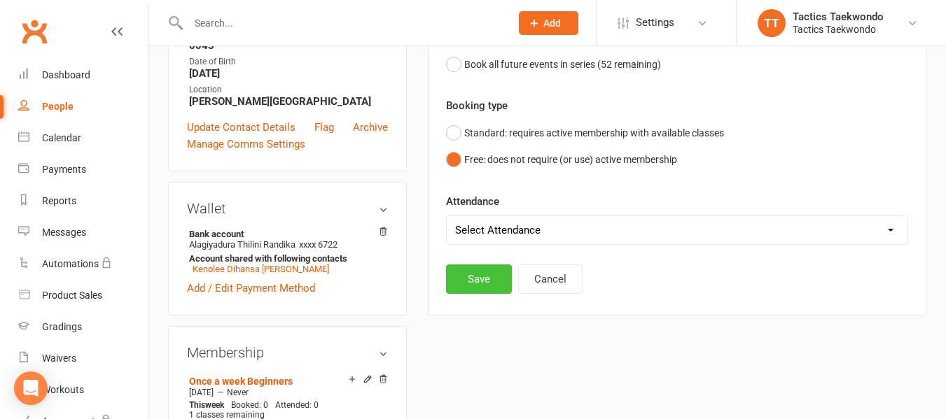
click at [478, 280] on button "Save" at bounding box center [479, 279] width 66 height 29
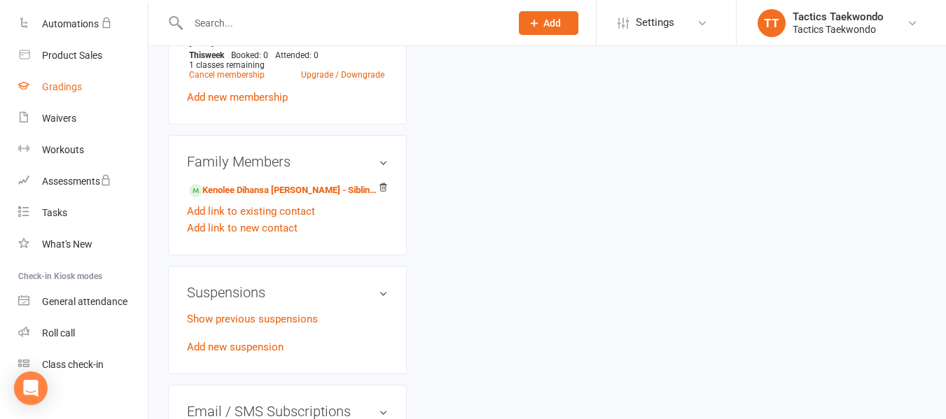
scroll to position [254, 0]
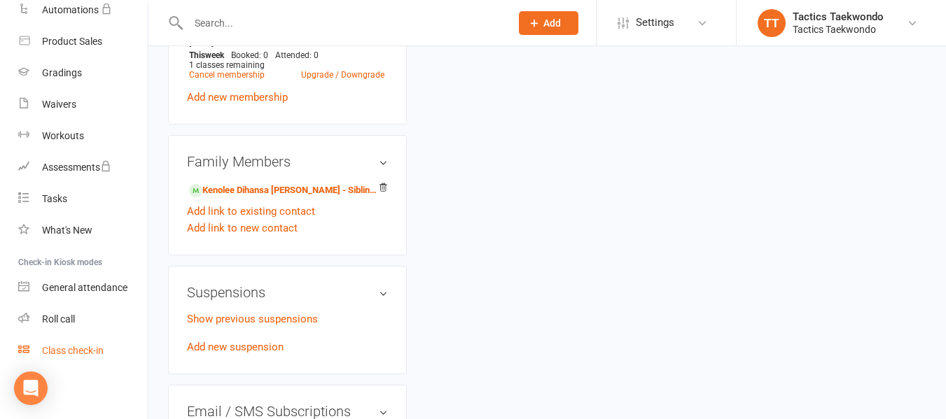
click at [88, 348] on div "Class check-in" at bounding box center [73, 350] width 62 height 11
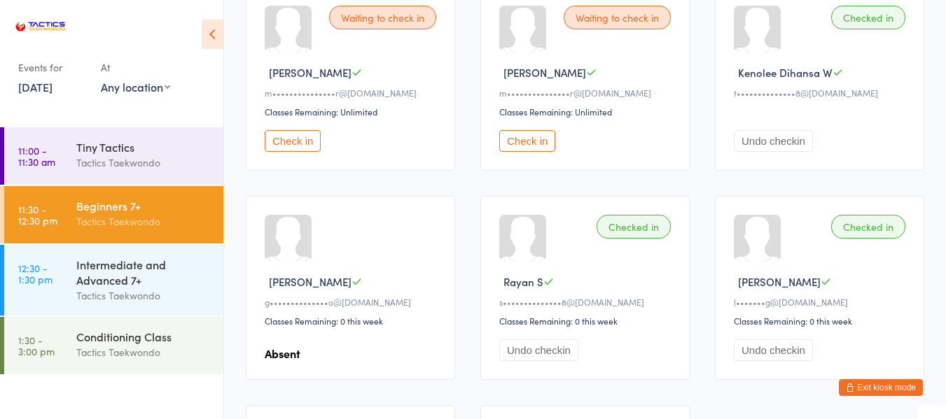
scroll to position [27, 0]
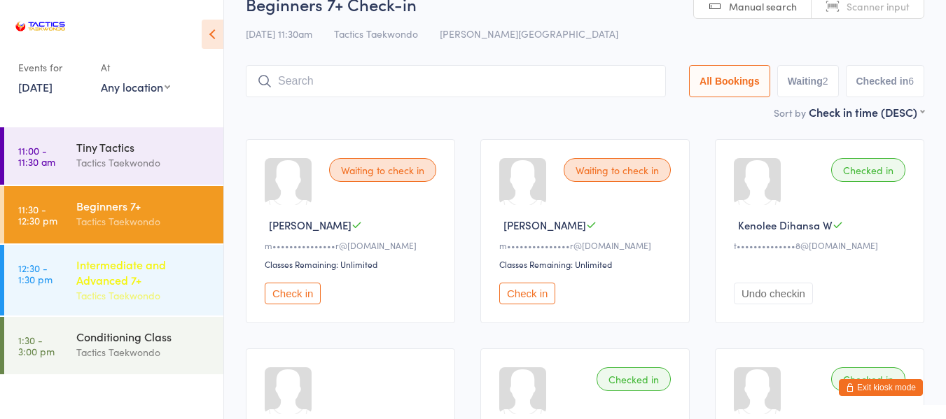
click at [157, 265] on div "Intermediate and Advanced 7+" at bounding box center [143, 272] width 135 height 31
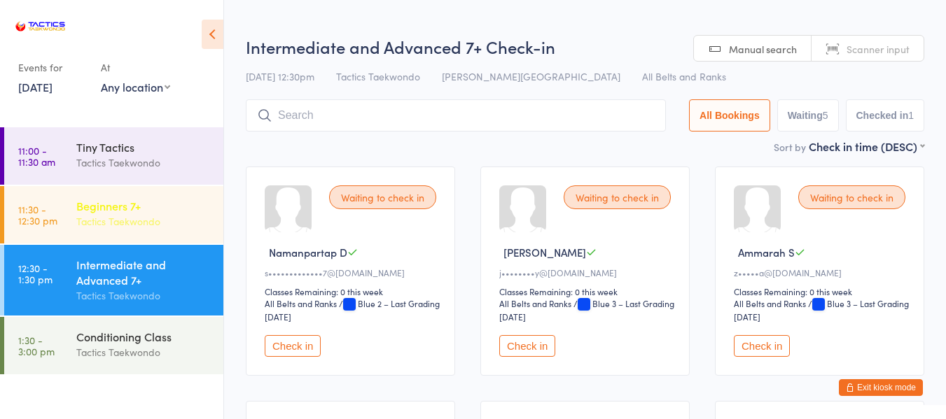
click at [124, 226] on div "Tactics Taekwondo" at bounding box center [143, 222] width 135 height 16
